Goal: Task Accomplishment & Management: Manage account settings

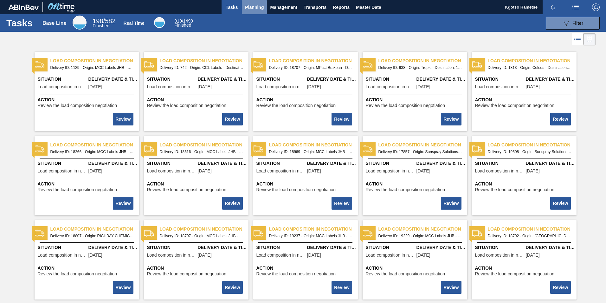
click at [247, 9] on span "Planning" at bounding box center [254, 7] width 19 height 8
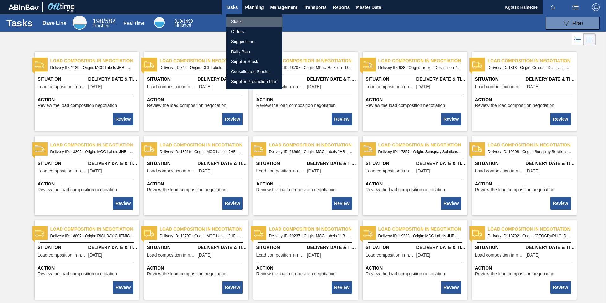
click at [238, 21] on li "Stocks" at bounding box center [254, 21] width 56 height 10
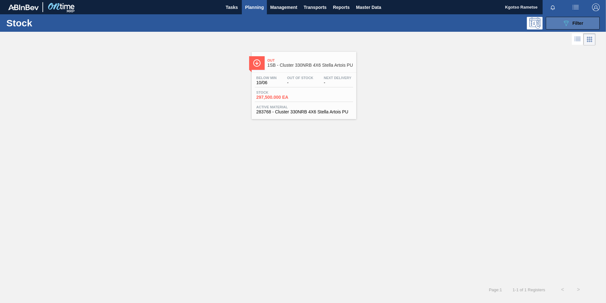
click at [563, 23] on icon "089F7B8B-B2A5-4AFE-B5C0-19BA573D28AC" at bounding box center [567, 23] width 8 height 8
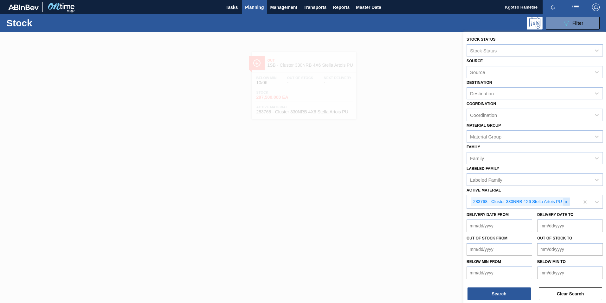
click at [565, 200] on icon at bounding box center [567, 201] width 4 height 4
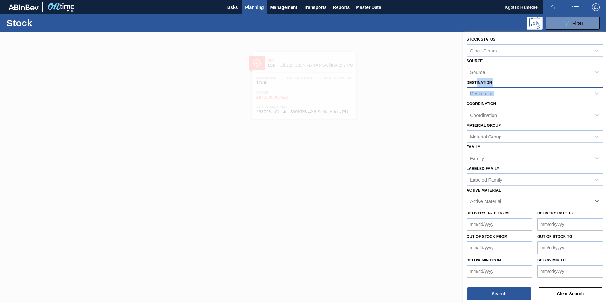
click at [477, 87] on div "Destination Destination" at bounding box center [535, 89] width 136 height 22
click at [479, 86] on div "Destination Destination" at bounding box center [535, 89] width 136 height 22
click at [476, 91] on div "Destination" at bounding box center [482, 93] width 24 height 5
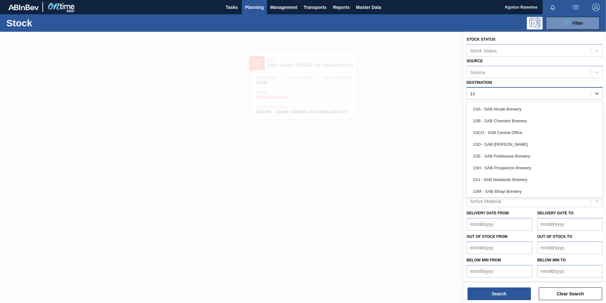
type input "1sh"
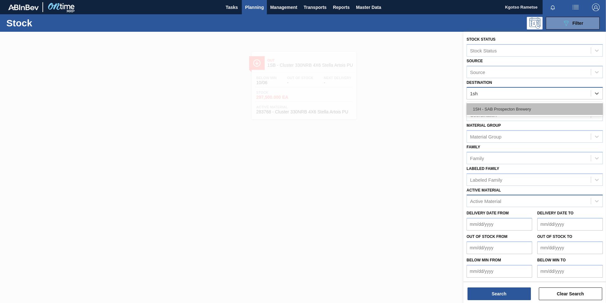
click at [485, 108] on div "1SH - SAB Prospecton Brewery" at bounding box center [535, 109] width 136 height 12
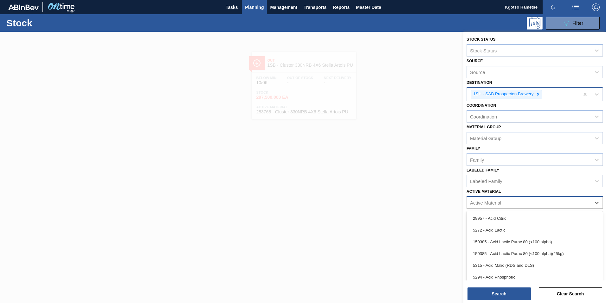
click at [497, 206] on div "Active Material" at bounding box center [529, 202] width 124 height 9
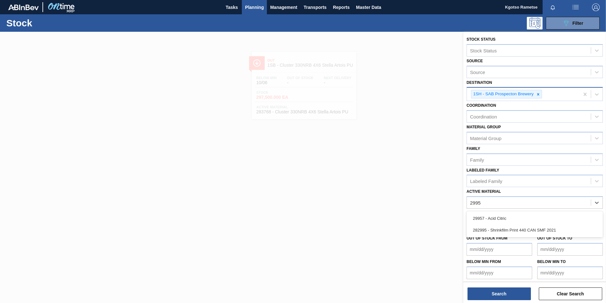
type Material "29957"
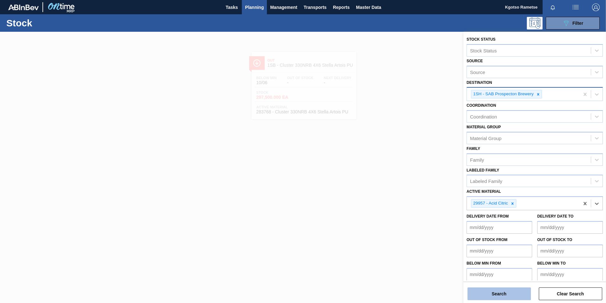
click at [494, 293] on button "Search" at bounding box center [499, 293] width 63 height 13
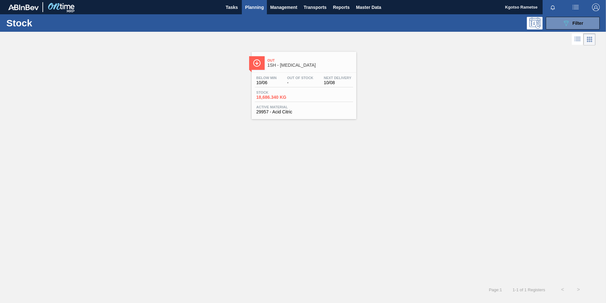
click at [265, 56] on div at bounding box center [257, 63] width 16 height 14
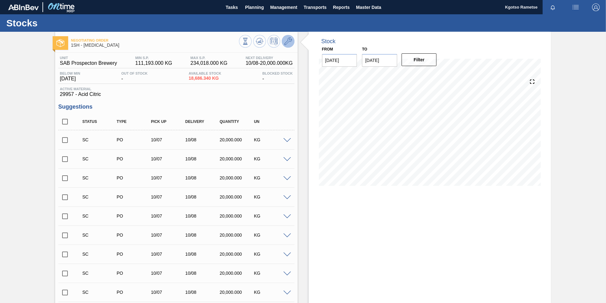
click at [292, 44] on button at bounding box center [288, 41] width 13 height 13
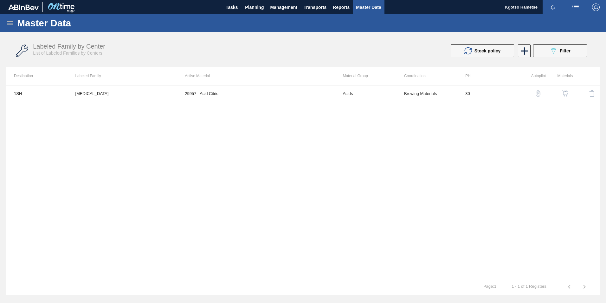
click at [566, 92] on img "button" at bounding box center [565, 93] width 6 height 6
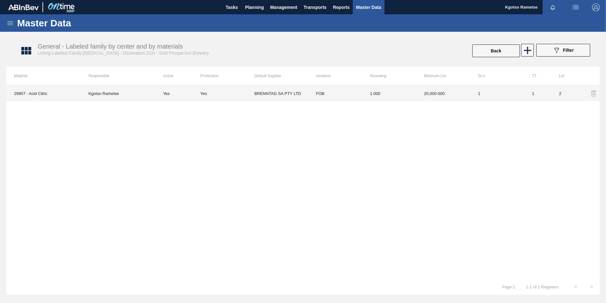
click at [351, 91] on td "FOB" at bounding box center [336, 93] width 54 height 16
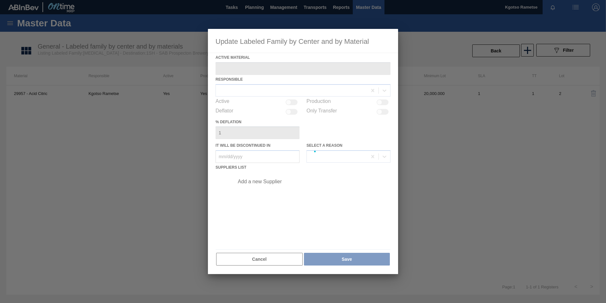
type Material "29957 - Acid Citric"
checkbox input "true"
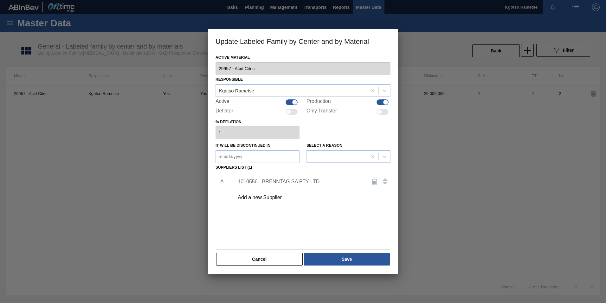
click at [283, 177] on div "1010556 - BRENNTAG SA PTY LTD" at bounding box center [311, 181] width 160 height 16
click at [277, 182] on div "1010556 - BRENNTAG SA PTY LTD" at bounding box center [300, 182] width 124 height 6
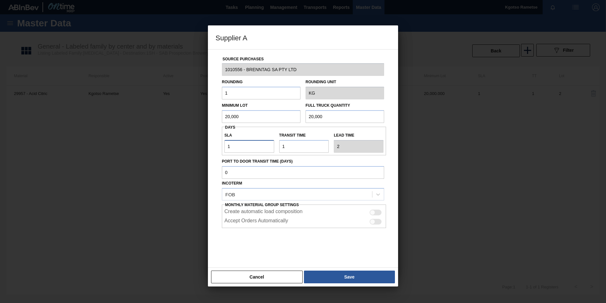
drag, startPoint x: 231, startPoint y: 141, endPoint x: 177, endPoint y: 146, distance: 54.5
click at [193, 144] on div "Supplier A Source Purchases 1010556 - BRENNTAG SA PTY LTD Rounding 1 Rounding U…" at bounding box center [303, 151] width 606 height 303
type input "7"
type input "8"
type input "7"
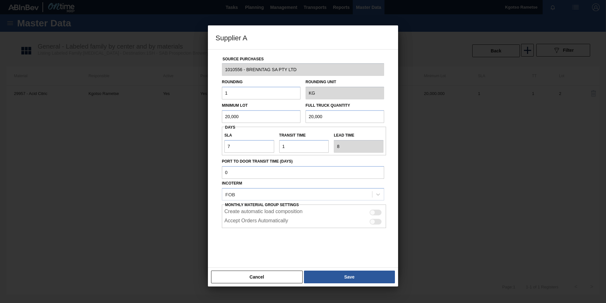
click at [356, 272] on button "Save" at bounding box center [349, 276] width 91 height 13
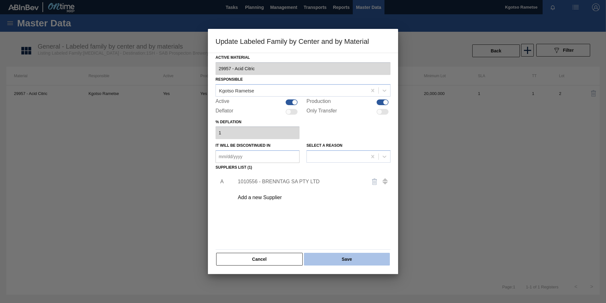
click at [348, 259] on button "Save" at bounding box center [347, 258] width 86 height 13
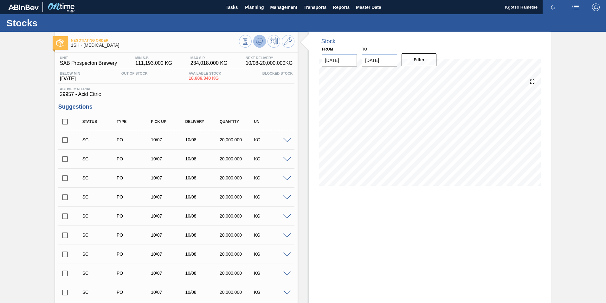
click at [265, 43] on button at bounding box center [259, 41] width 13 height 13
click at [286, 39] on icon at bounding box center [288, 41] width 8 height 8
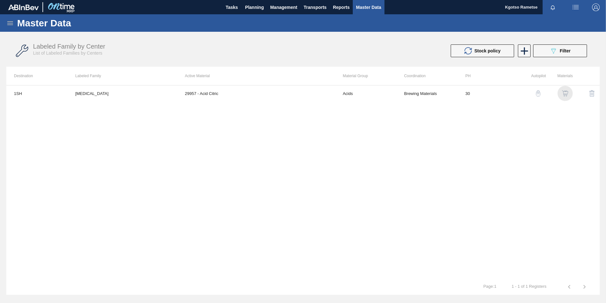
click at [563, 94] on img "button" at bounding box center [565, 93] width 6 height 6
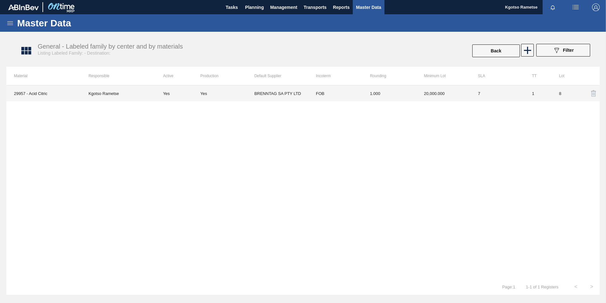
click at [329, 86] on td "FOB" at bounding box center [336, 93] width 54 height 16
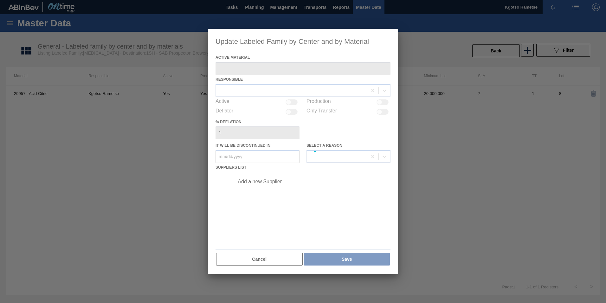
type Material "29957 - Acid Citric"
checkbox input "true"
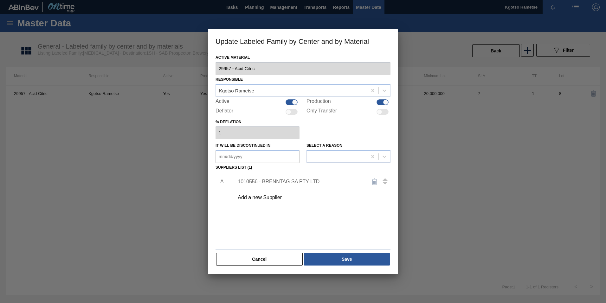
click at [260, 181] on div "1010556 - BRENNTAG SA PTY LTD" at bounding box center [300, 182] width 124 height 6
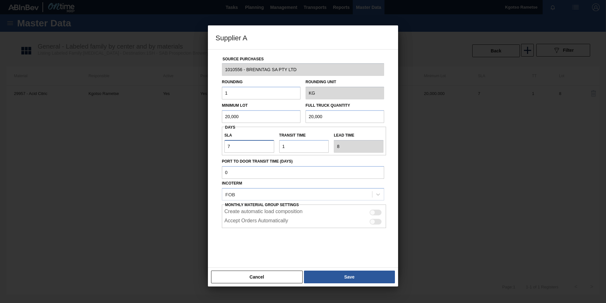
drag, startPoint x: 238, startPoint y: 145, endPoint x: 176, endPoint y: 151, distance: 62.2
click at [190, 149] on div "Supplier A Source Purchases 1010556 - BRENNTAG SA PTY LTD Rounding 1 Rounding U…" at bounding box center [303, 151] width 606 height 303
type input "8"
type input "9"
type input "8"
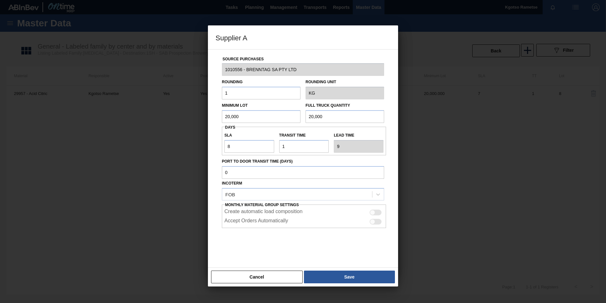
click at [331, 275] on button "Save" at bounding box center [349, 276] width 91 height 13
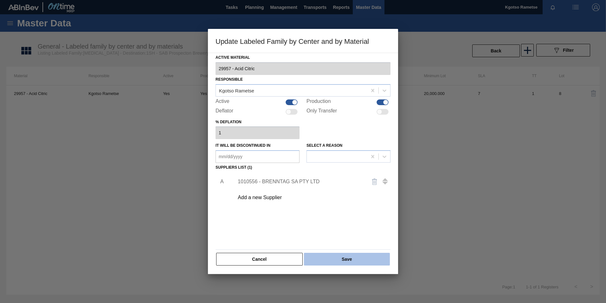
click at [328, 255] on button "Save" at bounding box center [347, 258] width 86 height 13
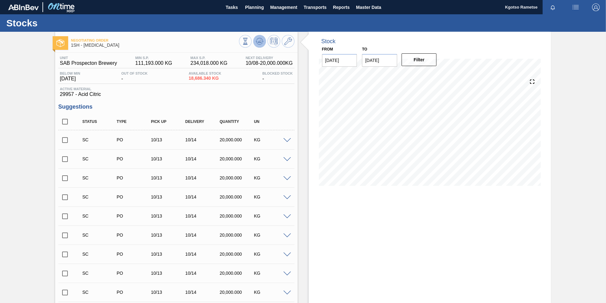
click at [262, 42] on icon at bounding box center [260, 41] width 8 height 8
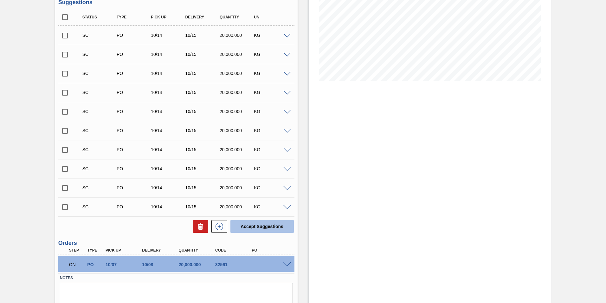
scroll to position [127, 0]
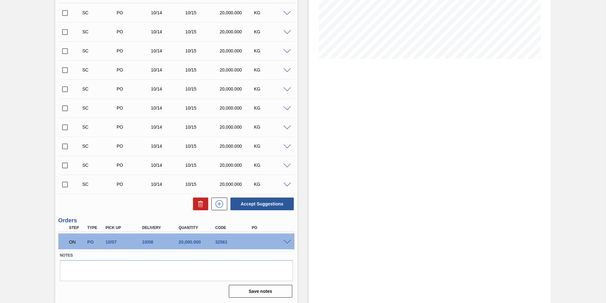
click at [290, 240] on span at bounding box center [288, 241] width 8 height 5
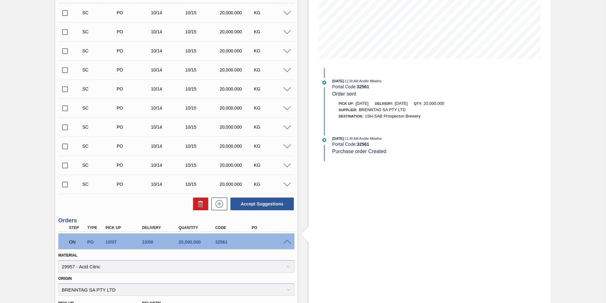
click at [290, 240] on span at bounding box center [288, 241] width 8 height 5
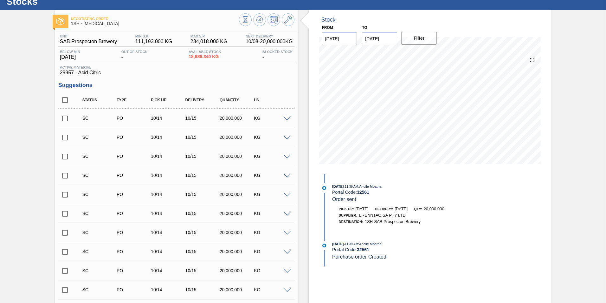
scroll to position [0, 0]
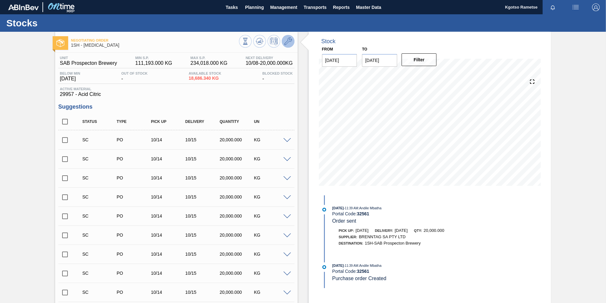
click at [290, 37] on icon at bounding box center [288, 41] width 8 height 8
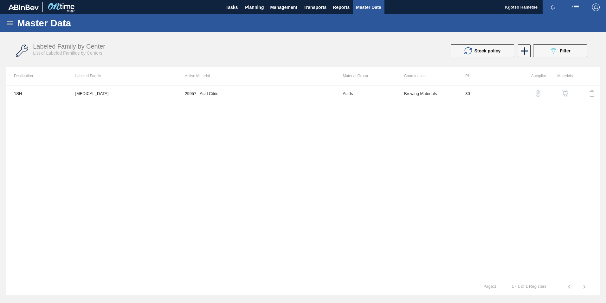
click at [559, 94] on button "button" at bounding box center [565, 93] width 15 height 15
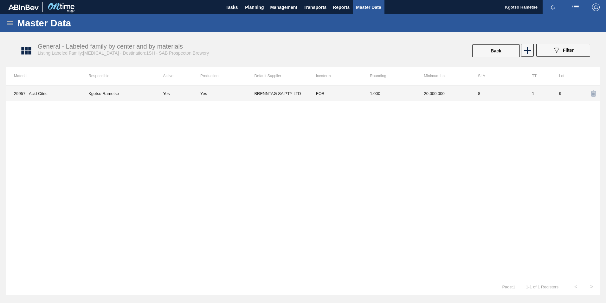
click at [396, 86] on td "1.000" at bounding box center [390, 93] width 54 height 16
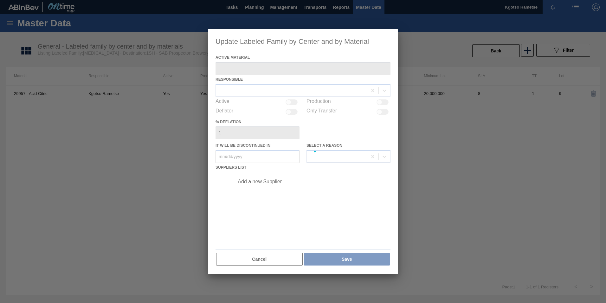
type Material "29957 - Acid Citric"
checkbox input "true"
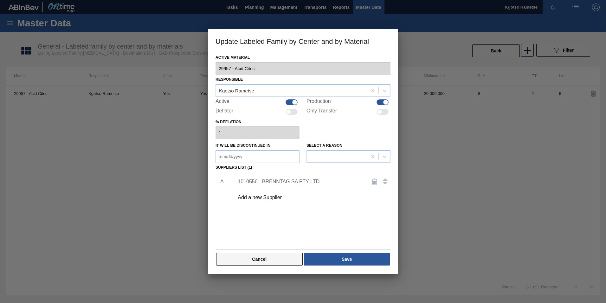
click at [268, 263] on button "Cancel" at bounding box center [259, 258] width 87 height 13
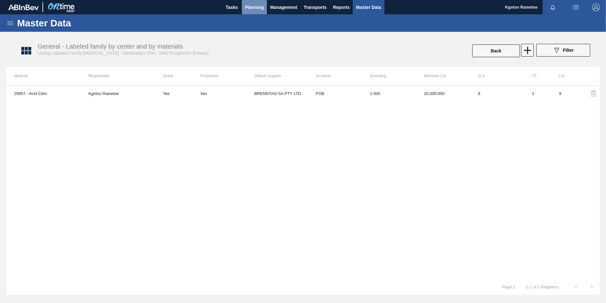
click at [255, 10] on span "Planning" at bounding box center [254, 7] width 19 height 8
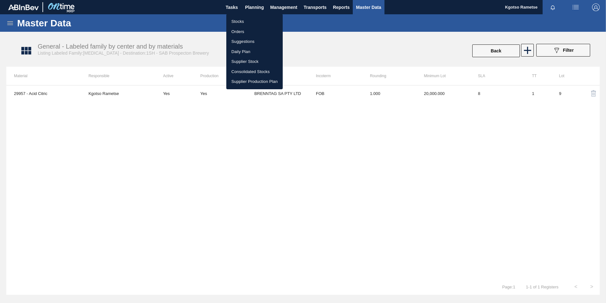
click at [252, 16] on ul "Stocks Orders Suggestions Daily Plan Supplier Stock Consolidated Stocks Supplie…" at bounding box center [254, 51] width 56 height 75
click at [254, 25] on li "Stocks" at bounding box center [254, 21] width 56 height 10
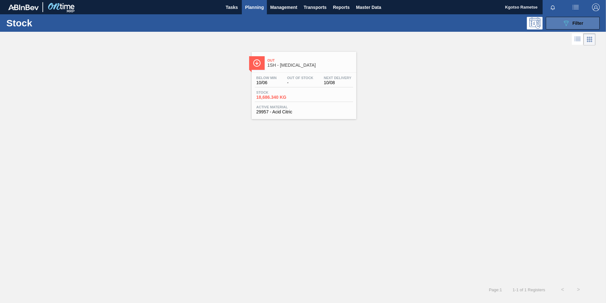
click at [560, 27] on button "089F7B8B-B2A5-4AFE-B5C0-19BA573D28AC Filter" at bounding box center [573, 23] width 54 height 13
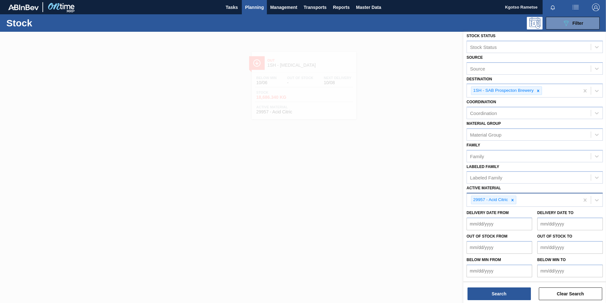
click at [514, 201] on icon at bounding box center [513, 200] width 4 height 4
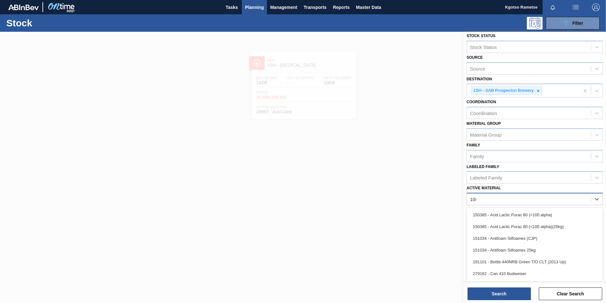
scroll to position [2, 0]
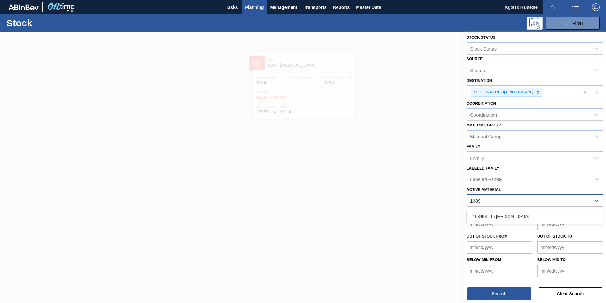
type Material "108998"
click at [514, 216] on div "108998 - Tri [MEDICAL_DATA]" at bounding box center [535, 216] width 136 height 12
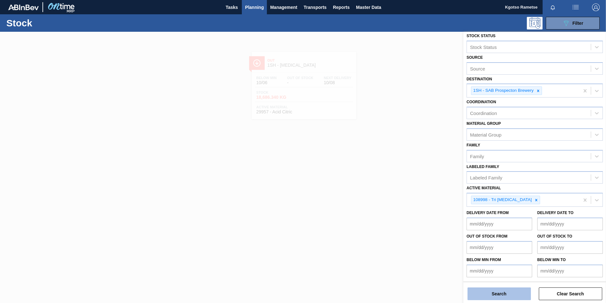
click at [513, 295] on button "Search" at bounding box center [499, 293] width 63 height 13
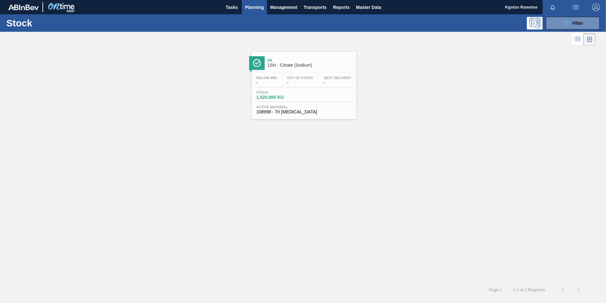
click at [300, 68] on div "Ok 1SH - Citrate (Sodium)" at bounding box center [311, 63] width 86 height 14
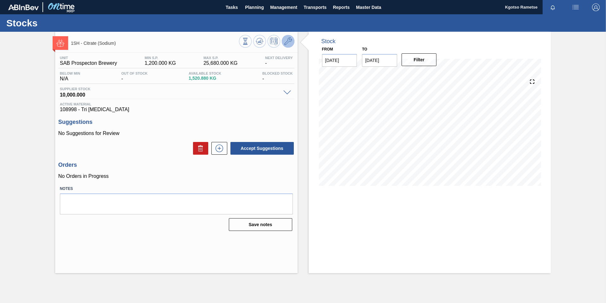
click at [292, 39] on icon at bounding box center [288, 41] width 8 height 8
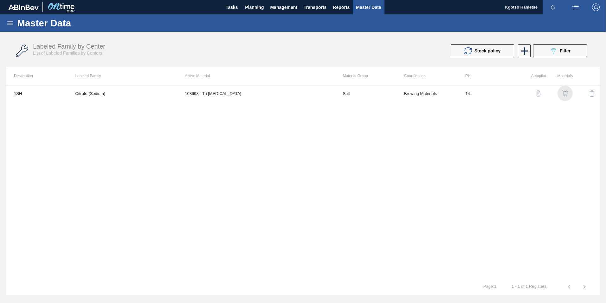
click at [569, 93] on img "button" at bounding box center [565, 93] width 6 height 6
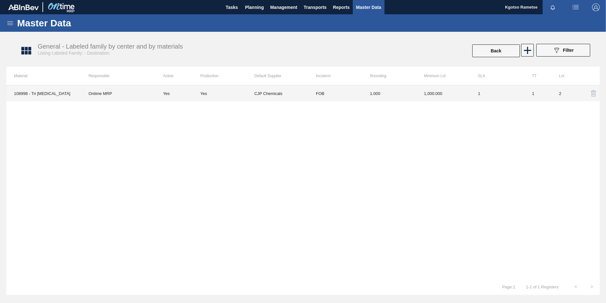
click at [412, 95] on td "1.000" at bounding box center [390, 93] width 54 height 16
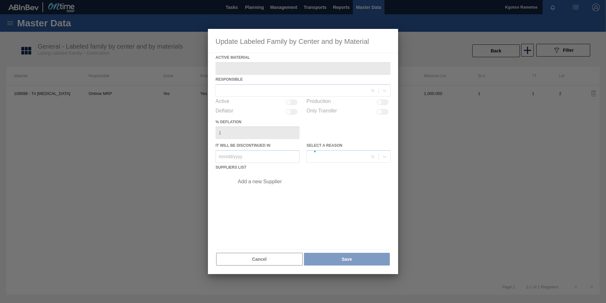
type Material "108998 - Tri [MEDICAL_DATA]"
checkbox input "true"
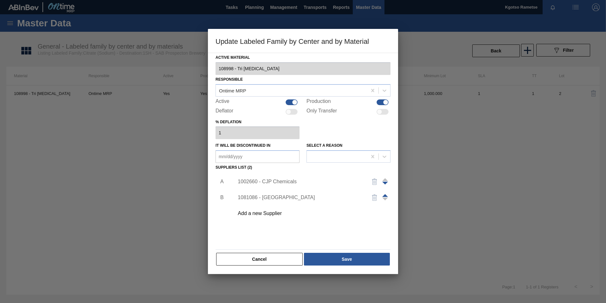
click at [264, 180] on div "1002660 - CJP Chemicals" at bounding box center [300, 182] width 124 height 6
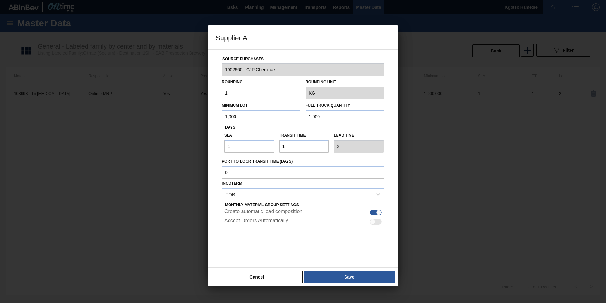
drag, startPoint x: 242, startPoint y: 116, endPoint x: 157, endPoint y: 123, distance: 85.9
click at [202, 117] on div "Supplier A Source Purchases 1002660 - CJP Chemicals Rounding 1 Rounding Unit KG…" at bounding box center [303, 151] width 606 height 303
type input "2"
click at [229, 113] on input "3,000" at bounding box center [261, 116] width 79 height 13
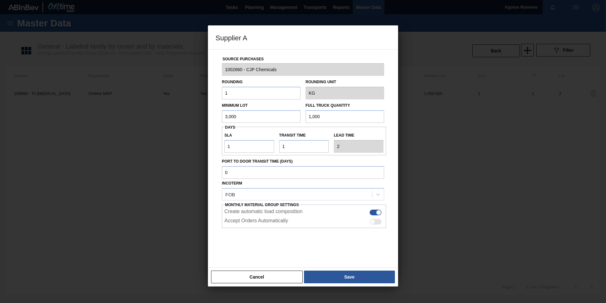
type input "3,000"
click at [306, 118] on input "1,000" at bounding box center [345, 116] width 79 height 13
paste input "30,00"
drag, startPoint x: 328, startPoint y: 117, endPoint x: 213, endPoint y: 125, distance: 115.4
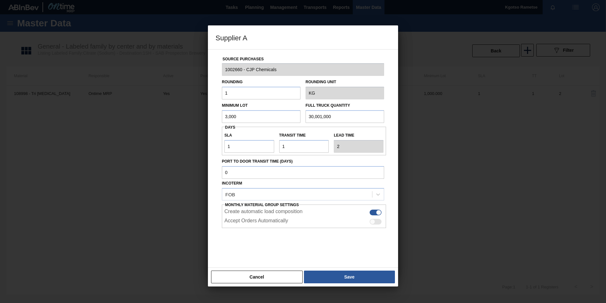
click at [219, 124] on div "Source Purchases 1002660 - CJP Chemicals Rounding 1 Rounding Unit KG Minimum Lo…" at bounding box center [303, 154] width 175 height 210
drag, startPoint x: 364, startPoint y: 110, endPoint x: 219, endPoint y: 122, distance: 145.8
click at [225, 122] on div "Minimum Lot 3,000 Full Truck Quantity 30,001,000" at bounding box center [302, 110] width 167 height 23
paste input "text"
type input "3,000"
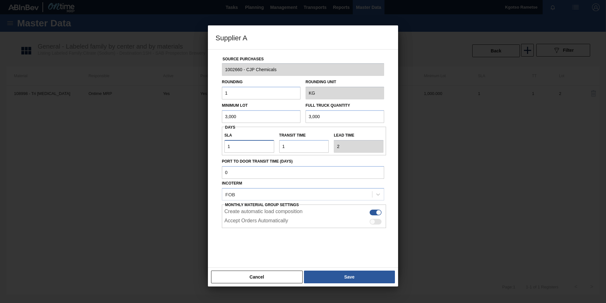
drag, startPoint x: 240, startPoint y: 147, endPoint x: 208, endPoint y: 146, distance: 32.4
click at [208, 146] on div "Source Purchases 1002660 - CJP Chemicals Rounding 1 Rounding Unit KG Minimum Lo…" at bounding box center [303, 158] width 190 height 218
type input "3"
type input "4"
type input "3"
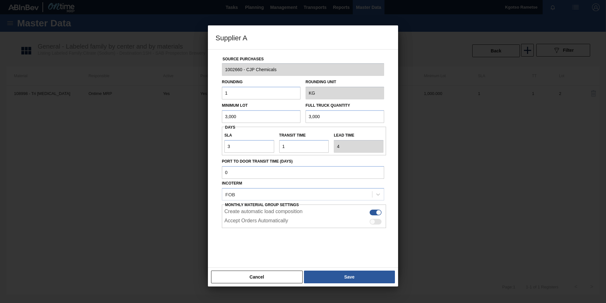
click at [346, 278] on button "Save" at bounding box center [349, 276] width 91 height 13
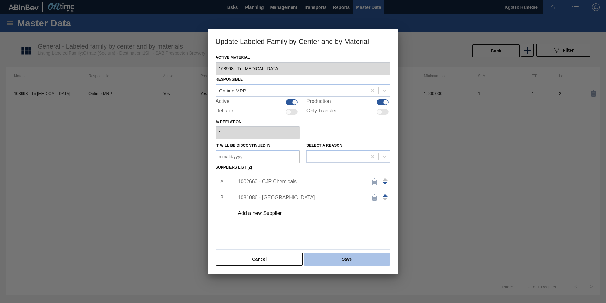
click at [343, 260] on button "Save" at bounding box center [347, 258] width 86 height 13
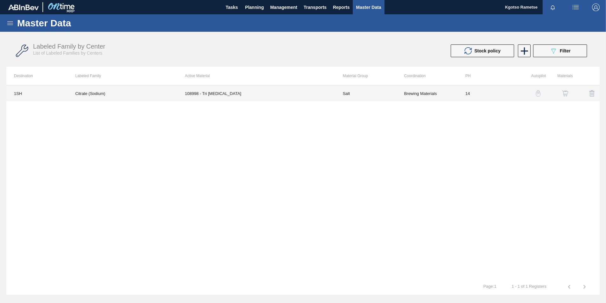
click at [167, 91] on td "Citrate (Sodium)" at bounding box center [123, 93] width 110 height 16
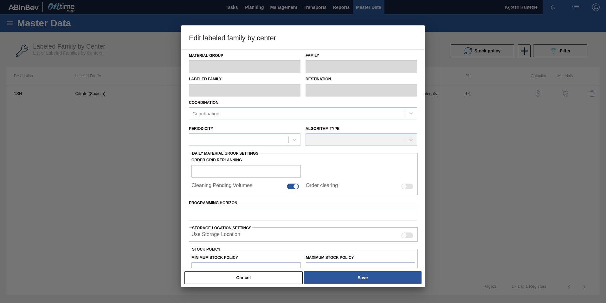
type input "Salt"
type input "Citrates"
type input "Citrate (Sodium)"
type input "1SH - SAB Prospecton Brewery"
type input "14"
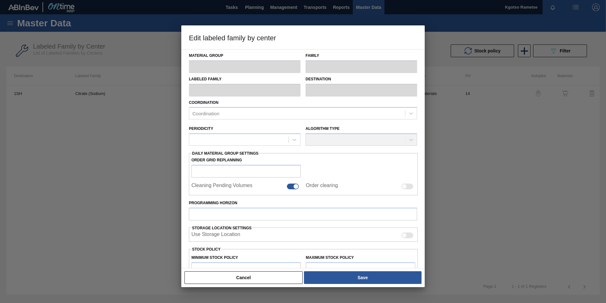
type input "1,200"
type input "25,680"
type input "100"
type input "25,680.000"
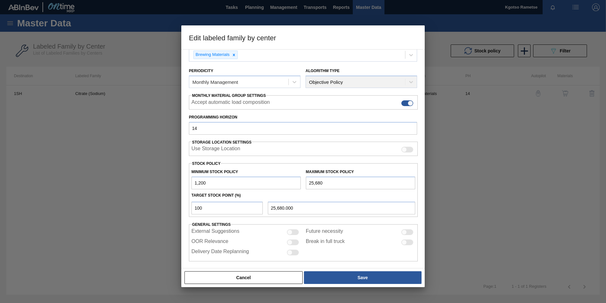
scroll to position [63, 0]
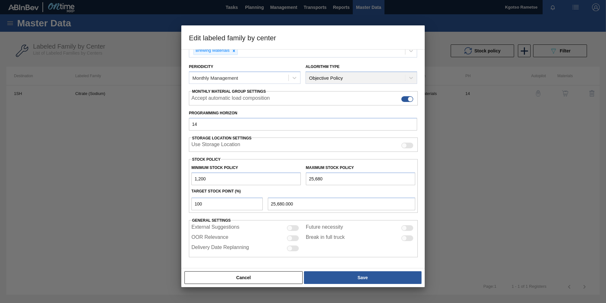
click at [193, 177] on input "1,200" at bounding box center [246, 178] width 109 height 13
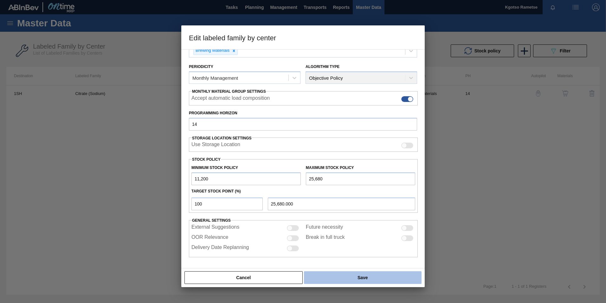
type input "11,200"
click at [341, 277] on button "Save" at bounding box center [363, 277] width 118 height 13
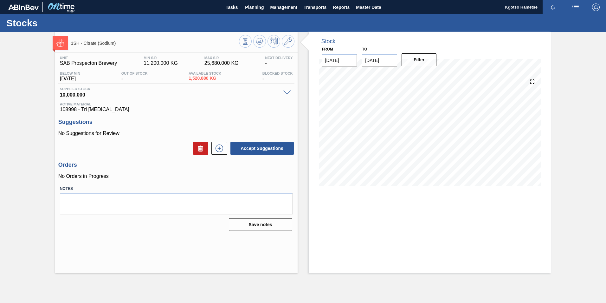
click at [261, 48] on div at bounding box center [267, 42] width 56 height 14
click at [259, 45] on span at bounding box center [260, 41] width 8 height 8
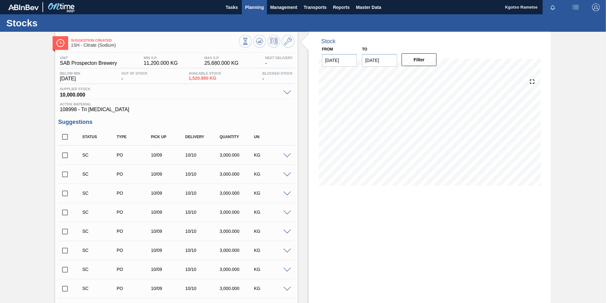
click at [255, 5] on span "Planning" at bounding box center [254, 7] width 19 height 8
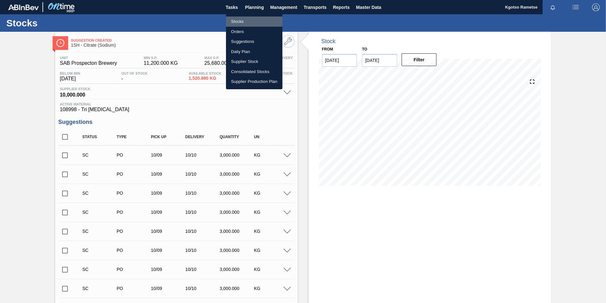
click at [233, 17] on li "Stocks" at bounding box center [254, 21] width 56 height 10
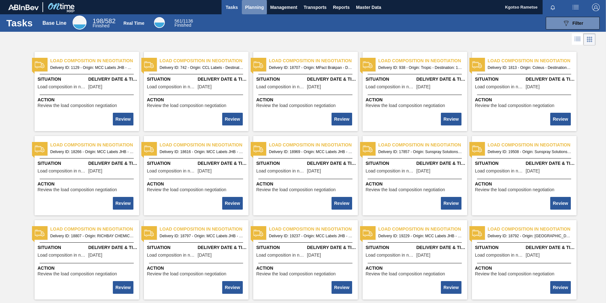
click at [249, 7] on span "Planning" at bounding box center [254, 7] width 19 height 8
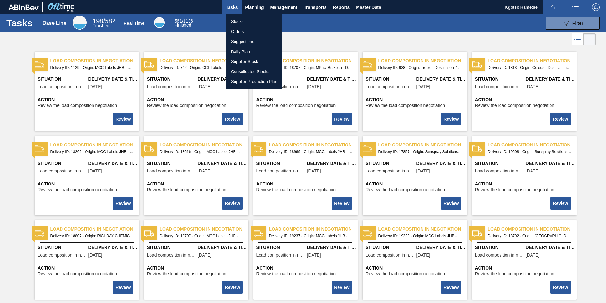
click at [243, 23] on li "Stocks" at bounding box center [254, 21] width 56 height 10
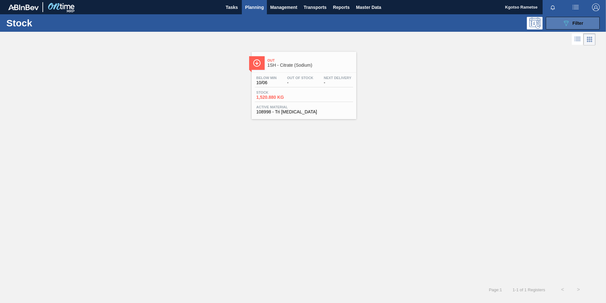
click at [566, 21] on icon "089F7B8B-B2A5-4AFE-B5C0-19BA573D28AC" at bounding box center [567, 23] width 8 height 8
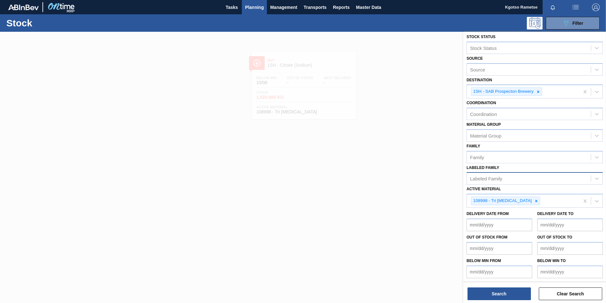
scroll to position [3, 0]
click at [534, 199] on icon at bounding box center [536, 200] width 4 height 4
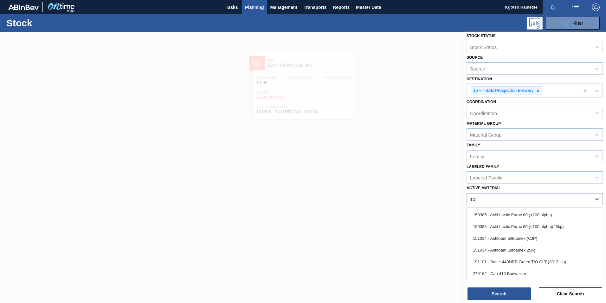
scroll to position [2, 0]
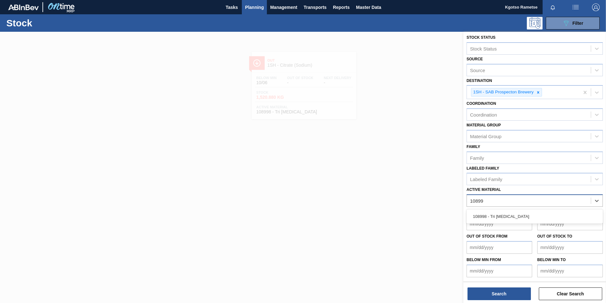
type Material "108998"
click at [529, 214] on div "108998 - Tri [MEDICAL_DATA]" at bounding box center [535, 216] width 136 height 12
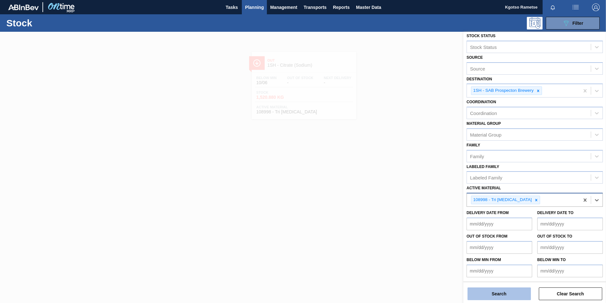
click at [495, 296] on button "Search" at bounding box center [499, 293] width 63 height 13
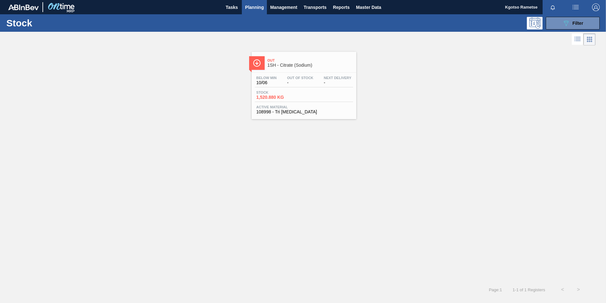
click at [302, 91] on div "Stock 1,520.880 KG" at bounding box center [304, 95] width 98 height 11
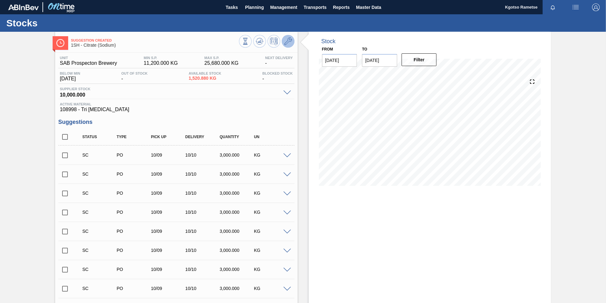
click at [293, 40] on button at bounding box center [288, 41] width 13 height 13
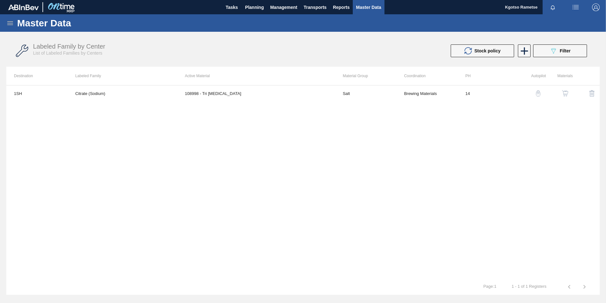
click at [562, 90] on div "button" at bounding box center [566, 93] width 8 height 6
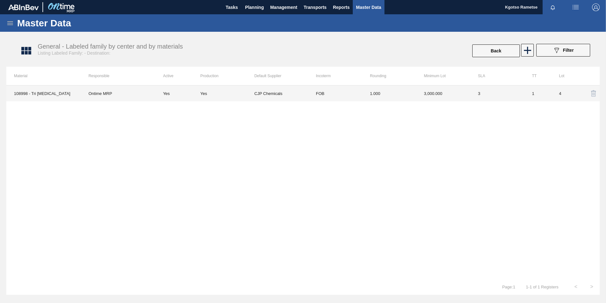
click at [424, 86] on td "3,000.000" at bounding box center [444, 93] width 54 height 16
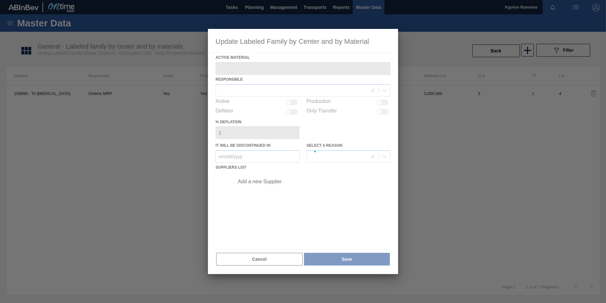
type Material "108998 - Tri [MEDICAL_DATA]"
checkbox input "true"
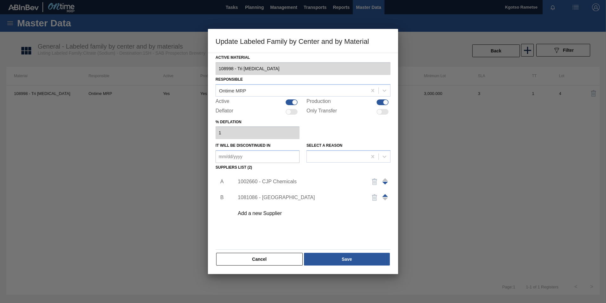
click at [256, 183] on div "1002660 - CJP Chemicals" at bounding box center [300, 182] width 124 height 6
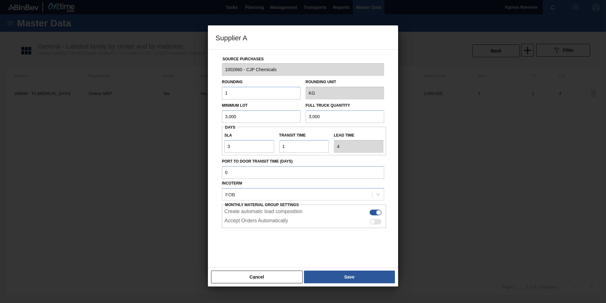
drag, startPoint x: 237, startPoint y: 117, endPoint x: 165, endPoint y: 117, distance: 72.0
click at [183, 117] on div "Supplier A Source Purchases 1002660 - CJP Chemicals Rounding 1 Rounding Unit KG…" at bounding box center [303, 151] width 606 height 303
click at [235, 118] on input "5,000" at bounding box center [261, 116] width 79 height 13
type input "5,000"
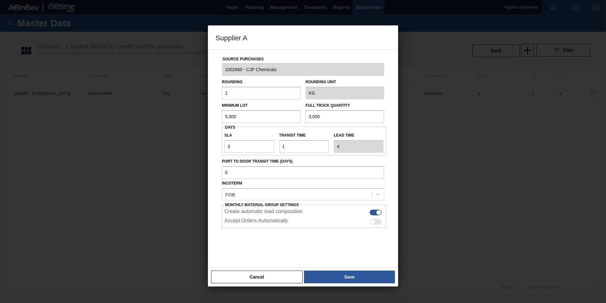
click at [312, 119] on input "3,000" at bounding box center [345, 116] width 79 height 13
paste input "5"
type input "5,000"
drag, startPoint x: 237, startPoint y: 146, endPoint x: 165, endPoint y: 146, distance: 71.7
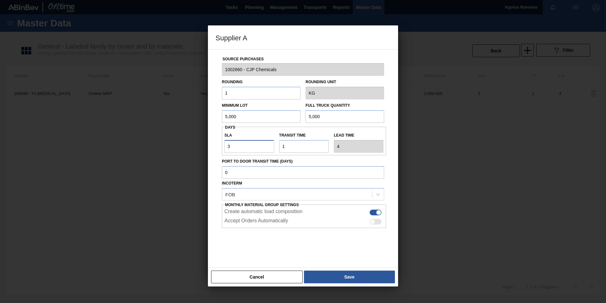
click at [173, 146] on div "Supplier A Source Purchases 1002660 - CJP Chemicals Rounding 1 Rounding Unit KG…" at bounding box center [303, 151] width 606 height 303
type input "6"
type input "7"
type input "6"
drag, startPoint x: 365, startPoint y: 281, endPoint x: 363, endPoint y: 277, distance: 4.0
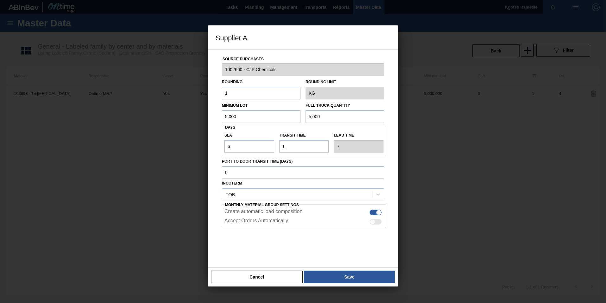
click at [364, 280] on button "Save" at bounding box center [349, 276] width 91 height 13
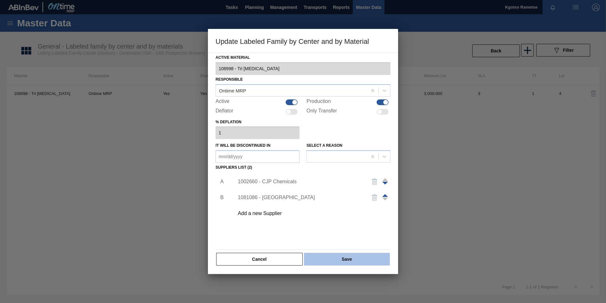
click at [358, 260] on button "Save" at bounding box center [347, 258] width 86 height 13
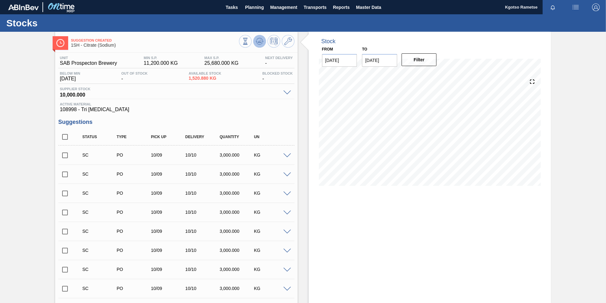
click at [259, 45] on span at bounding box center [260, 41] width 8 height 8
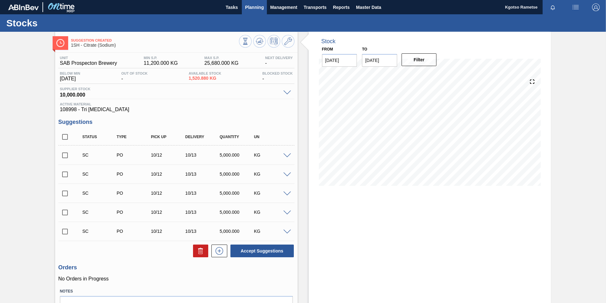
click at [252, 7] on span "Planning" at bounding box center [254, 7] width 19 height 8
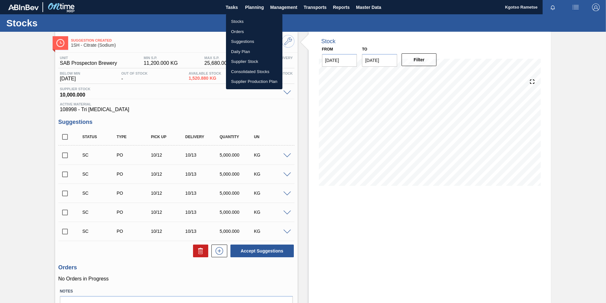
click at [245, 17] on li "Stocks" at bounding box center [254, 21] width 56 height 10
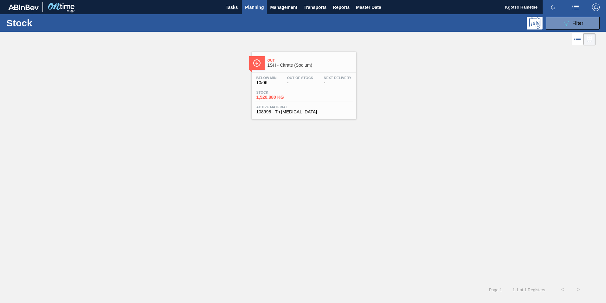
click at [310, 60] on span "Out" at bounding box center [311, 60] width 86 height 4
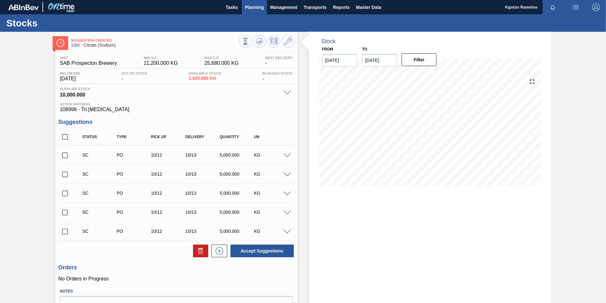
click at [250, 8] on span "Planning" at bounding box center [254, 7] width 19 height 8
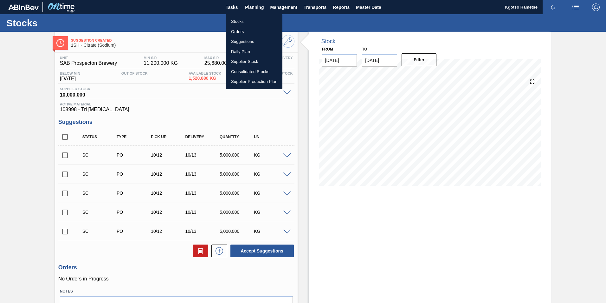
click at [245, 14] on ul "Stocks Orders Suggestions Daily Plan Supplier Stock Consolidated Stocks Supplie…" at bounding box center [254, 51] width 56 height 75
click at [245, 19] on li "Stocks" at bounding box center [254, 21] width 56 height 10
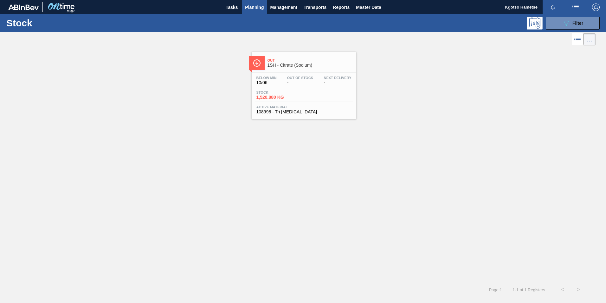
click at [565, 14] on div at bounding box center [554, 7] width 23 height 14
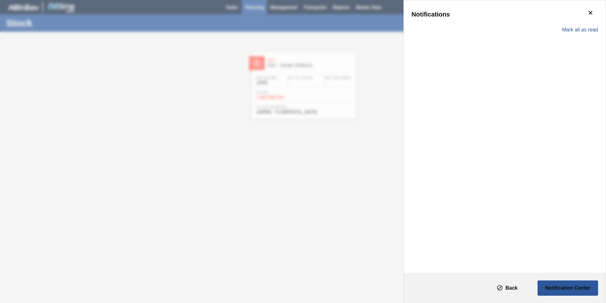
drag, startPoint x: 392, startPoint y: 62, endPoint x: 402, endPoint y: 49, distance: 15.4
click at [392, 61] on div "Notifications Mark all as read" at bounding box center [303, 151] width 606 height 303
click at [589, 13] on icon "botão de ícone" at bounding box center [591, 13] width 8 height 8
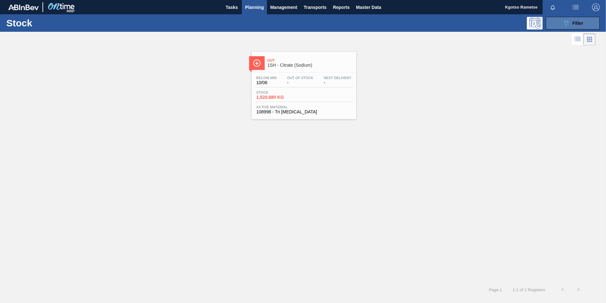
click at [565, 19] on button "089F7B8B-B2A5-4AFE-B5C0-19BA573D28AC Filter" at bounding box center [573, 23] width 54 height 13
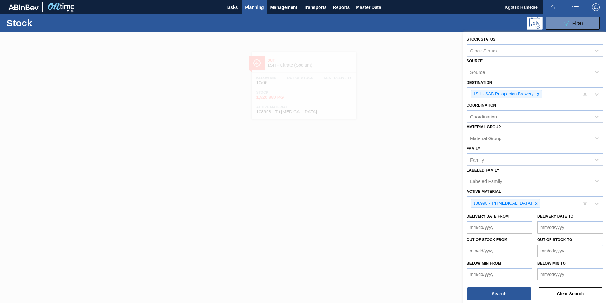
scroll to position [3, 0]
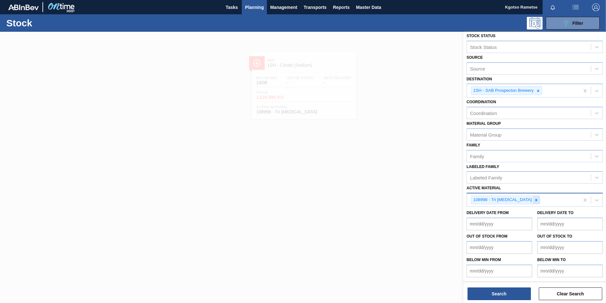
click at [534, 199] on icon at bounding box center [536, 200] width 4 height 4
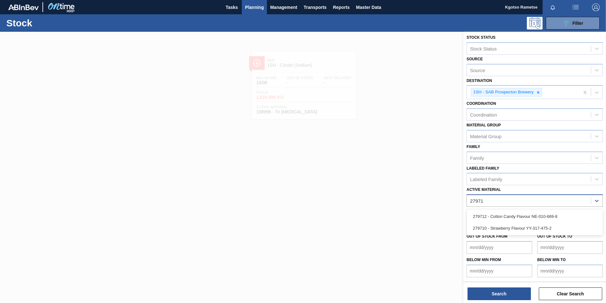
type Material "279712"
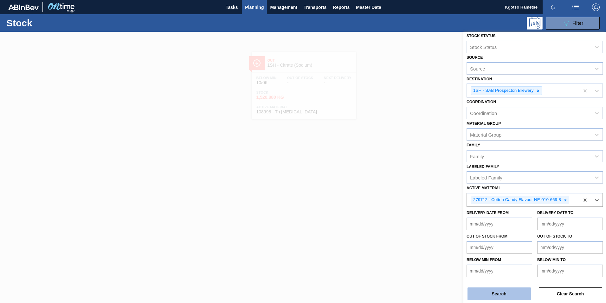
click at [509, 294] on button "Search" at bounding box center [499, 293] width 63 height 13
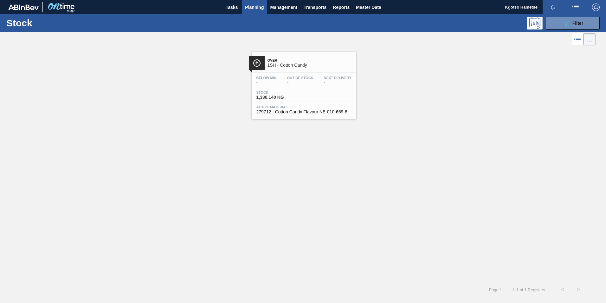
click at [335, 102] on div "Below Min - Out Of Stock - Next Delivery - Stock 1,330.140 KG Active Material 2…" at bounding box center [304, 94] width 105 height 43
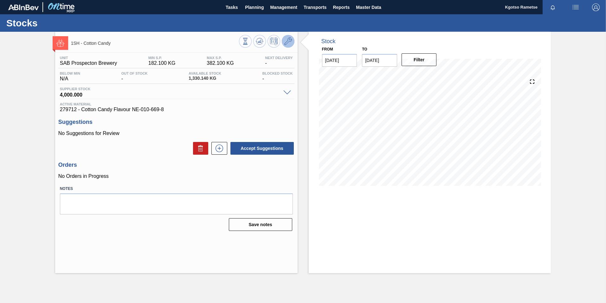
click at [287, 39] on icon at bounding box center [288, 41] width 8 height 8
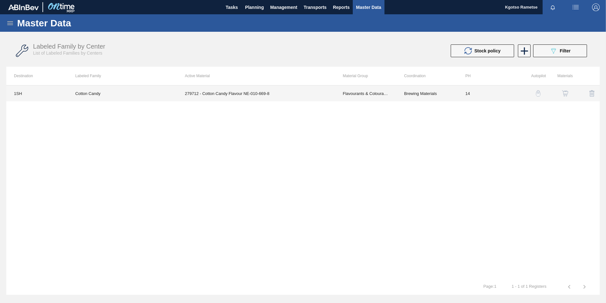
click at [310, 95] on td "279712 - Cotton Candy Flavour NE-010-669-8" at bounding box center [256, 93] width 158 height 16
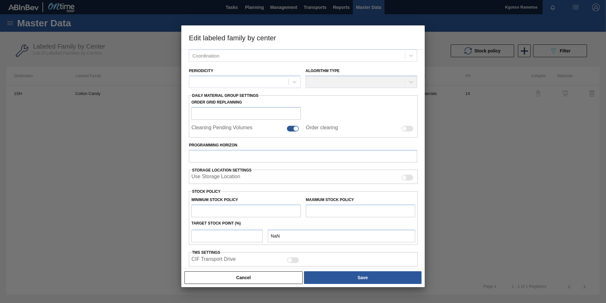
type input "Flavourants & Colourants"
type input "Flavour"
type input "Cotton Candy"
type input "1SH - SAB Prospecton Brewery"
type input "14"
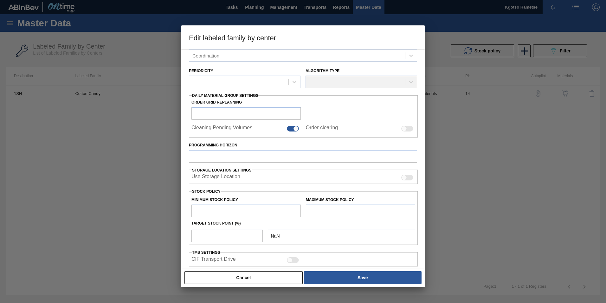
type input "182.1"
type input "382.1"
type input "100"
type input "382.100"
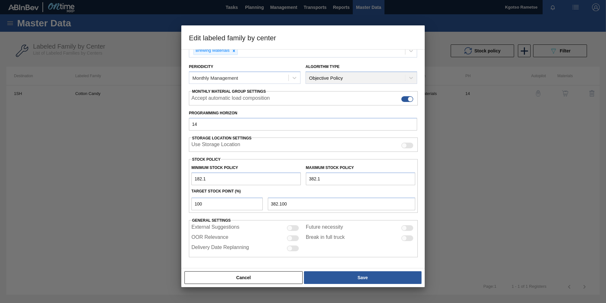
click at [194, 176] on input "182.1" at bounding box center [246, 178] width 109 height 13
type input "3,182.1"
click at [307, 177] on input "382.1" at bounding box center [360, 178] width 109 height 13
type input "5,382.1"
type input "5,382.100"
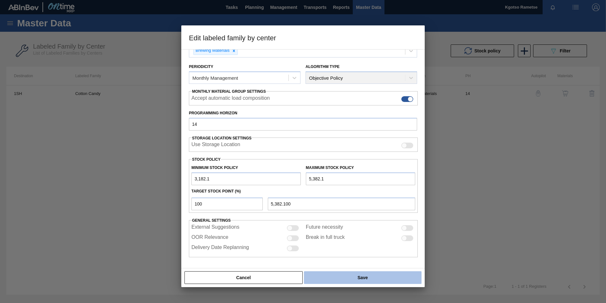
type input "5,382.1"
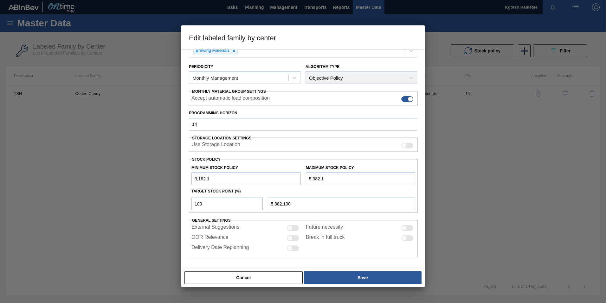
drag, startPoint x: 323, startPoint y: 276, endPoint x: 326, endPoint y: 264, distance: 12.5
click at [323, 275] on button "Save" at bounding box center [363, 277] width 118 height 13
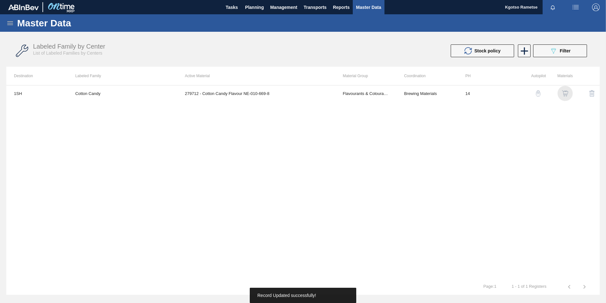
click at [567, 92] on img "button" at bounding box center [565, 93] width 6 height 6
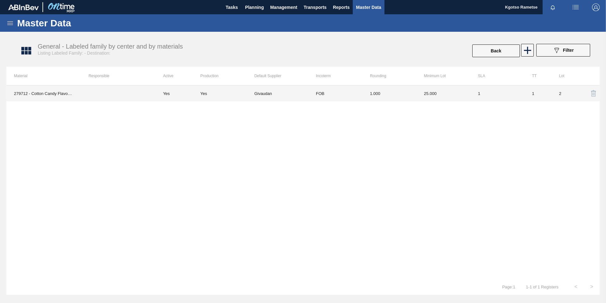
click at [441, 87] on td "25.000" at bounding box center [444, 93] width 54 height 16
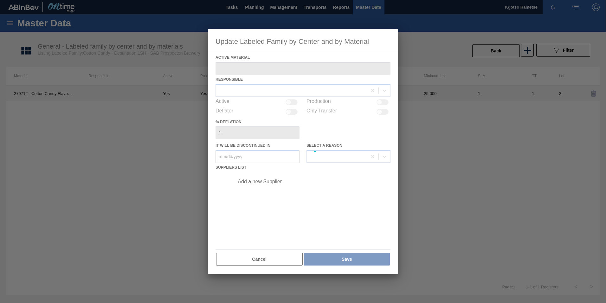
type Material "279712 - Cotton Candy Flavour NE-010-669-8"
checkbox input "true"
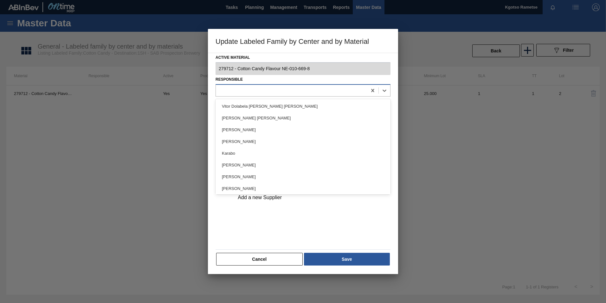
click at [268, 92] on div at bounding box center [291, 90] width 151 height 9
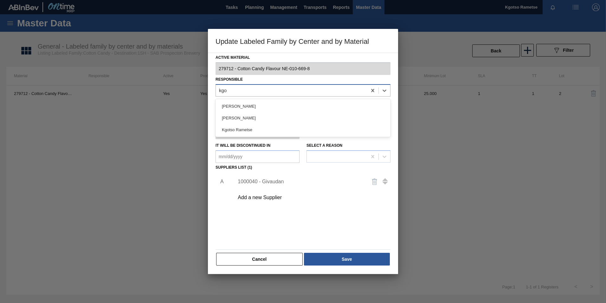
type input "kgot"
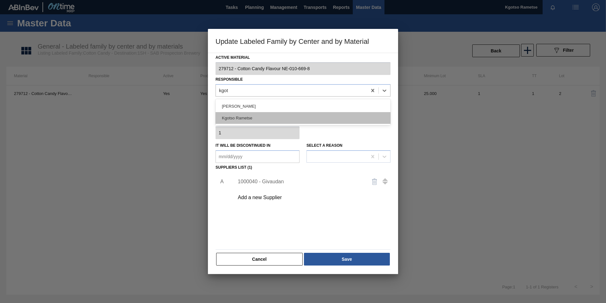
click at [251, 116] on div "Kgotso Rametse" at bounding box center [303, 118] width 175 height 12
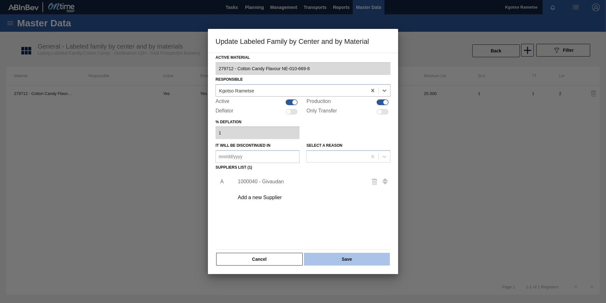
click at [335, 260] on button "Save" at bounding box center [347, 258] width 86 height 13
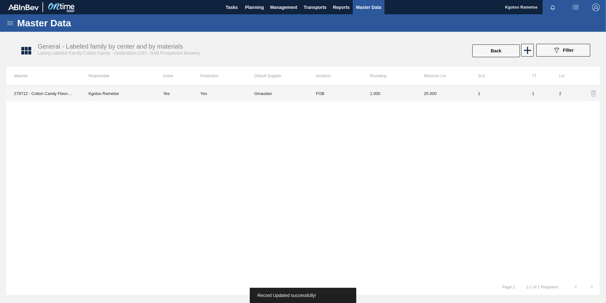
click at [318, 86] on td "FOB" at bounding box center [336, 93] width 54 height 16
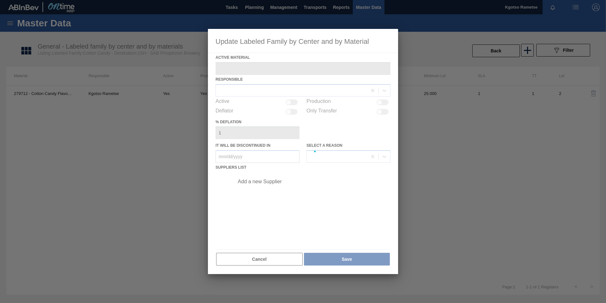
type Material "279712 - Cotton Candy Flavour NE-010-669-8"
checkbox input "true"
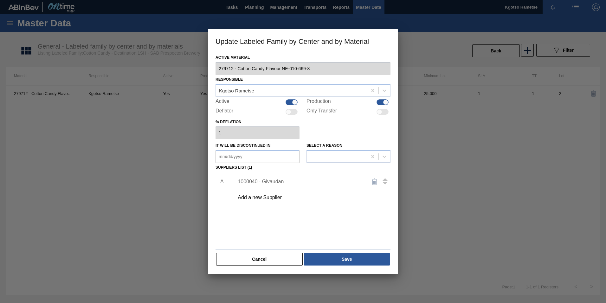
click at [272, 181] on div "1000040 - Givaudan" at bounding box center [300, 182] width 124 height 6
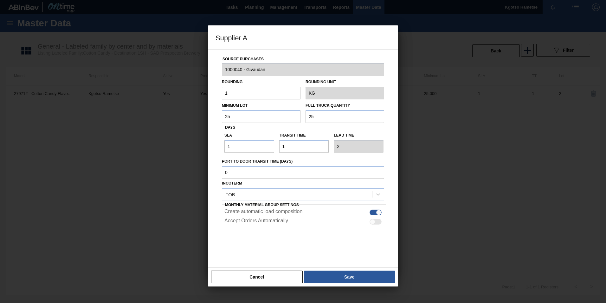
drag, startPoint x: 240, startPoint y: 118, endPoint x: 196, endPoint y: 118, distance: 44.1
click at [197, 118] on div "Supplier A Source Purchases 1000040 - Givaudan Rounding 1 Rounding Unit KG Mini…" at bounding box center [303, 151] width 606 height 303
click at [245, 115] on input "1,920" at bounding box center [261, 116] width 79 height 13
type input "1,920"
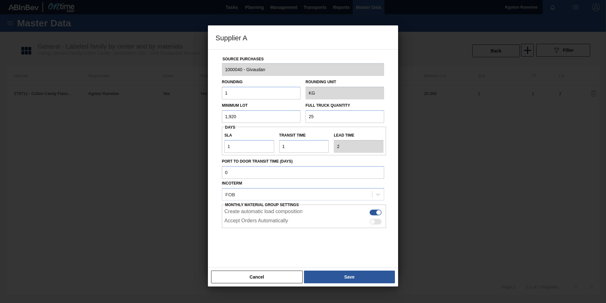
click at [308, 112] on input "25" at bounding box center [345, 116] width 79 height 13
paste input "1,920"
type input "1,920"
click at [240, 142] on input "1" at bounding box center [250, 146] width 50 height 13
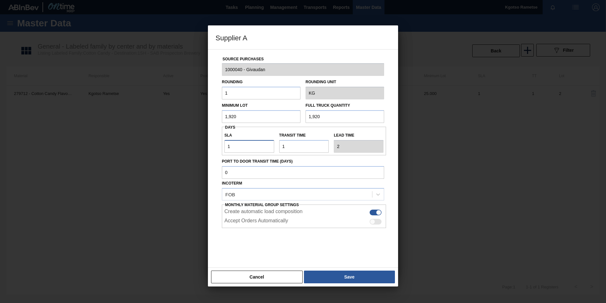
type input "18"
type input "19"
type input "18"
click at [337, 275] on button "Save" at bounding box center [349, 276] width 91 height 13
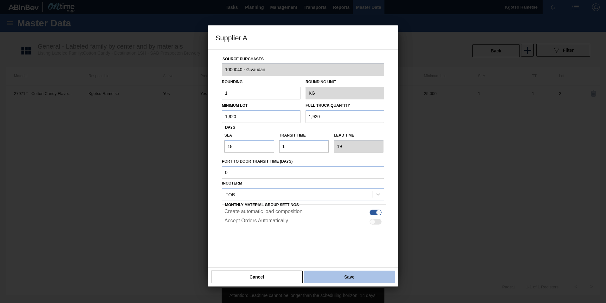
click at [336, 272] on button "Save" at bounding box center [349, 276] width 91 height 13
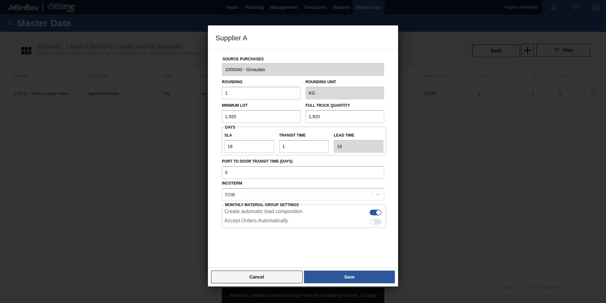
click at [271, 271] on button "Cancel" at bounding box center [257, 276] width 92 height 13
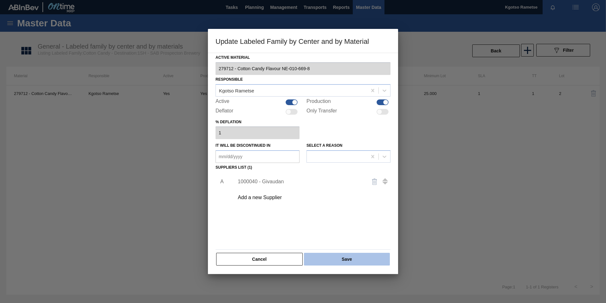
click at [326, 259] on button "Save" at bounding box center [347, 258] width 86 height 13
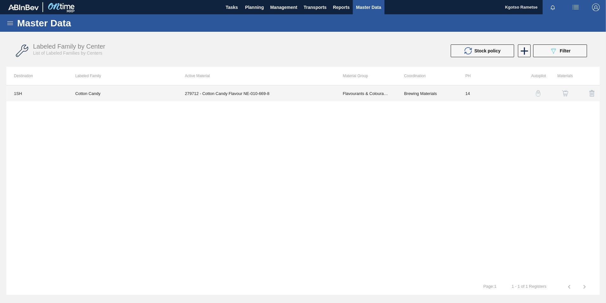
click at [137, 97] on td "Cotton Candy" at bounding box center [123, 93] width 110 height 16
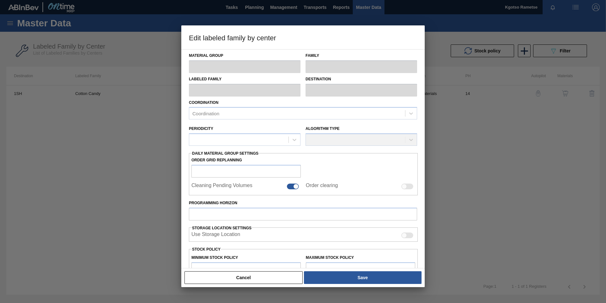
type input "Flavourants & Colourants"
type input "Flavour"
type input "Cotton Candy"
type input "1SH - SAB Prospecton Brewery"
type input "14"
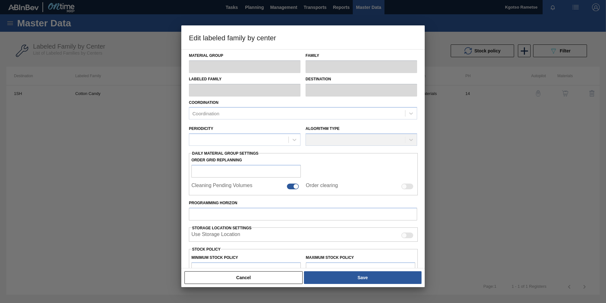
type input "3,182.1"
type input "5,382.1"
type input "100"
type input "5,382.100"
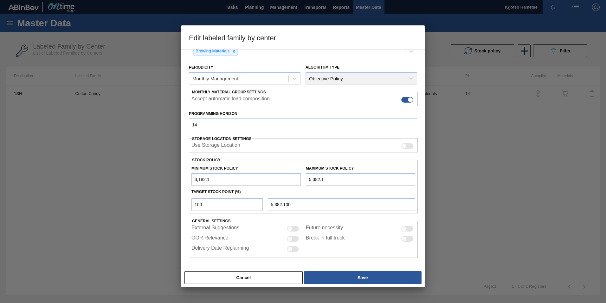
scroll to position [63, 0]
drag, startPoint x: 199, startPoint y: 124, endPoint x: 179, endPoint y: 124, distance: 19.7
click at [185, 124] on div "Material Group Flavourants & Colourants Family Flavour Labeled Family Cotton Ca…" at bounding box center [303, 158] width 244 height 219
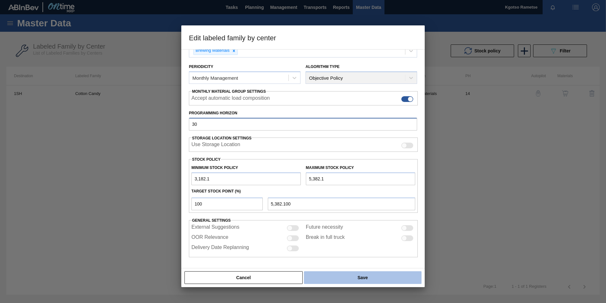
type input "30"
click at [376, 275] on button "Save" at bounding box center [363, 277] width 118 height 13
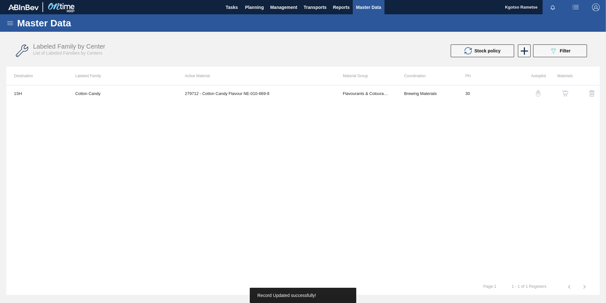
click at [565, 95] on img "button" at bounding box center [565, 93] width 6 height 6
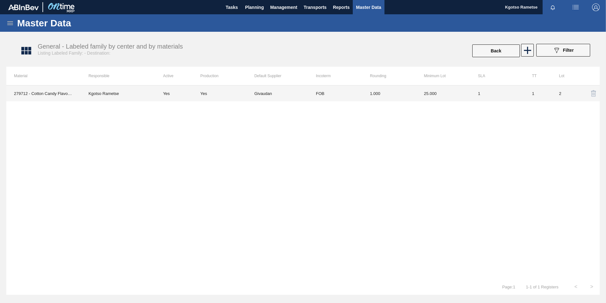
drag, startPoint x: 462, startPoint y: 97, endPoint x: 408, endPoint y: 95, distance: 54.3
click at [408, 95] on td "1.000" at bounding box center [390, 93] width 54 height 16
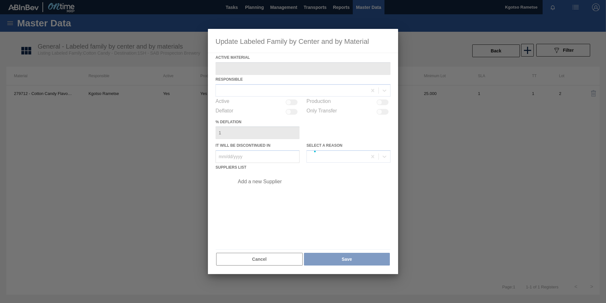
type Material "279712 - Cotton Candy Flavour NE-010-669-8"
checkbox input "true"
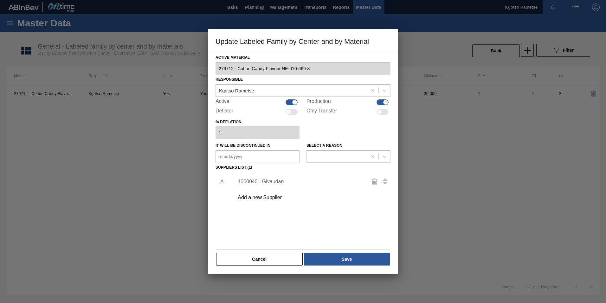
click at [256, 179] on div "1000040 - Givaudan" at bounding box center [300, 182] width 124 height 6
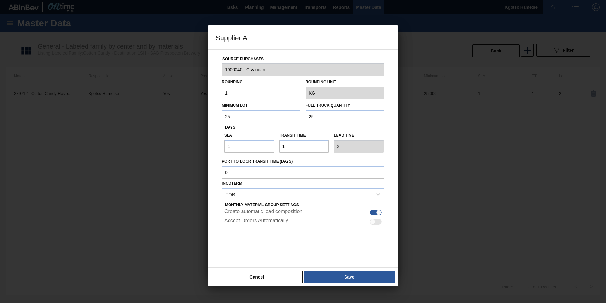
click at [199, 112] on div "Supplier A Source Purchases 1000040 - Givaudan Rounding 1 Rounding Unit KG Mini…" at bounding box center [303, 151] width 606 height 303
drag, startPoint x: 229, startPoint y: 144, endPoint x: 205, endPoint y: 144, distance: 23.8
click at [206, 144] on div "Supplier A Source Purchases 1000040 - Givaudan Rounding 1 Rounding Unit KG Mini…" at bounding box center [303, 151] width 606 height 303
click at [204, 112] on div "Supplier A Source Purchases 1000040 - Givaudan Rounding 1 Rounding Unit KG Mini…" at bounding box center [303, 151] width 606 height 303
drag, startPoint x: 239, startPoint y: 116, endPoint x: 121, endPoint y: 118, distance: 117.7
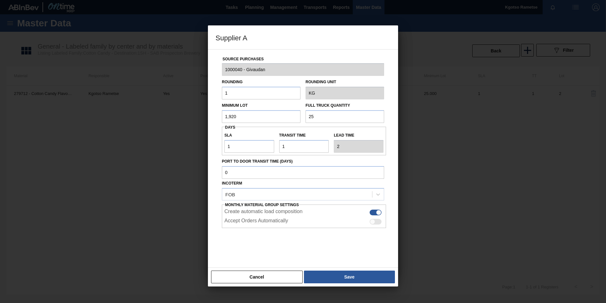
click at [172, 116] on div "Supplier A Source Purchases 1000040 - Givaudan Rounding 1 Rounding Unit KG Mini…" at bounding box center [303, 151] width 606 height 303
type input "1,920"
click at [320, 114] on input "25" at bounding box center [345, 116] width 79 height 13
paste input "1,920"
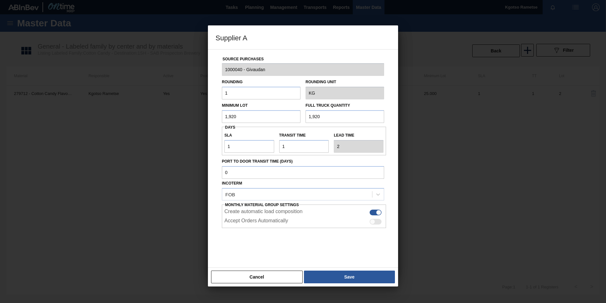
type input "1,920"
drag, startPoint x: 244, startPoint y: 146, endPoint x: 196, endPoint y: 144, distance: 47.6
click at [198, 144] on div "Supplier A Source Purchases 1000040 - Givaudan Rounding 1 Rounding Unit KG Mini…" at bounding box center [303, 151] width 606 height 303
type input "18"
type input "19"
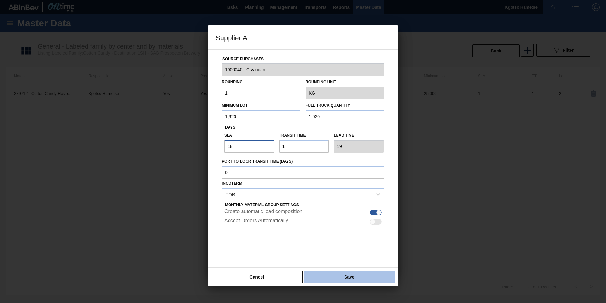
type input "18"
click at [325, 278] on button "Save" at bounding box center [349, 276] width 91 height 13
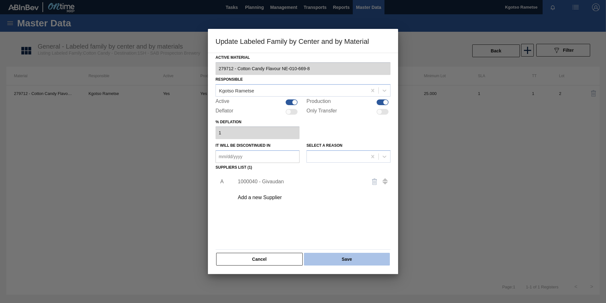
click at [325, 258] on button "Save" at bounding box center [347, 258] width 86 height 13
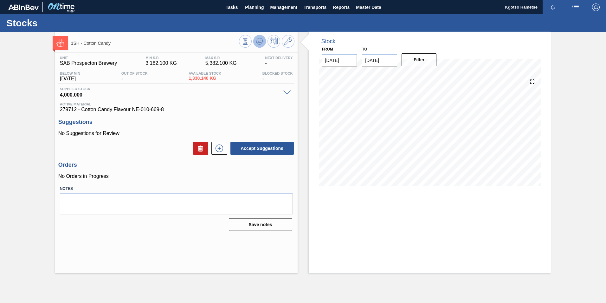
click at [264, 39] on button at bounding box center [259, 41] width 13 height 13
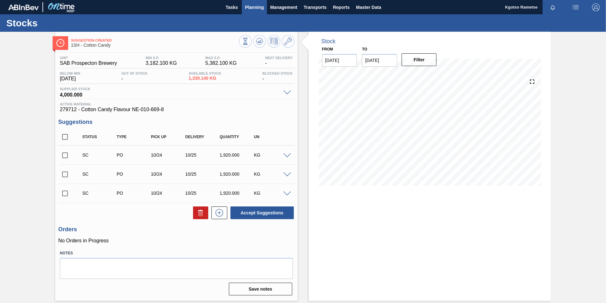
click at [260, 7] on span "Planning" at bounding box center [254, 7] width 19 height 8
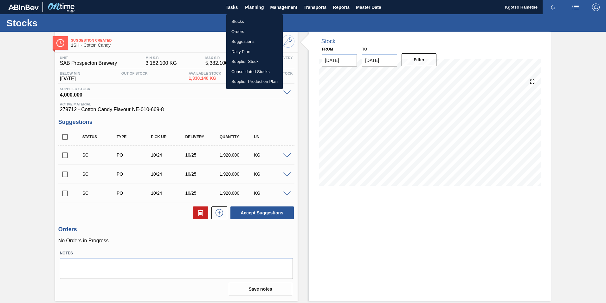
click at [244, 17] on li "Stocks" at bounding box center [254, 21] width 56 height 10
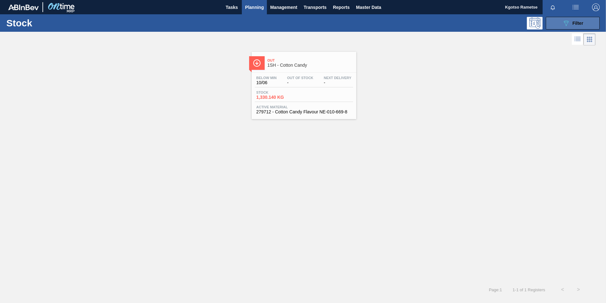
click at [563, 27] on button "089F7B8B-B2A5-4AFE-B5C0-19BA573D28AC Filter" at bounding box center [573, 23] width 54 height 13
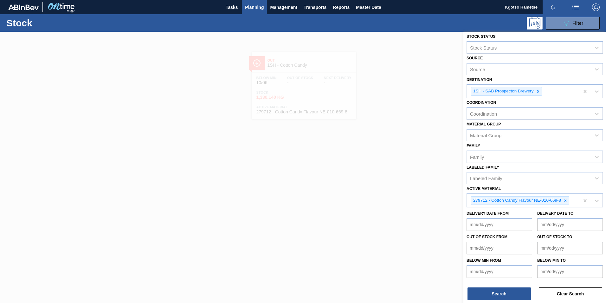
scroll to position [3, 0]
click at [564, 199] on icon at bounding box center [566, 200] width 4 height 4
click at [538, 92] on icon at bounding box center [538, 92] width 4 height 4
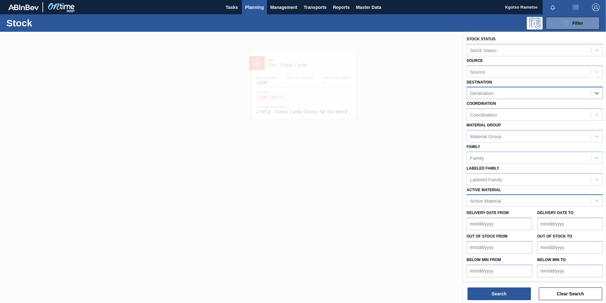
scroll to position [0, 0]
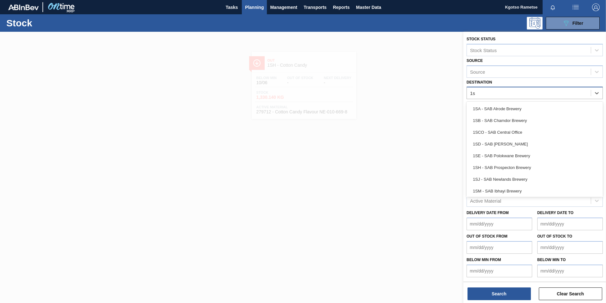
type input "1sb"
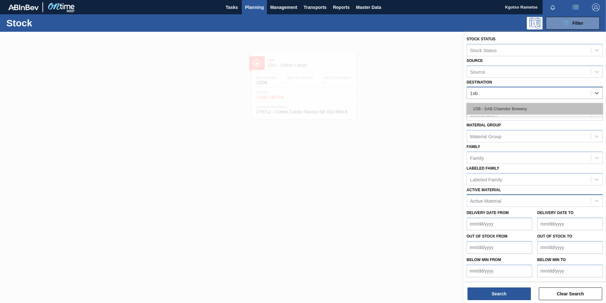
click at [531, 110] on div "1SB - SAB Chamdor Brewery" at bounding box center [535, 109] width 136 height 12
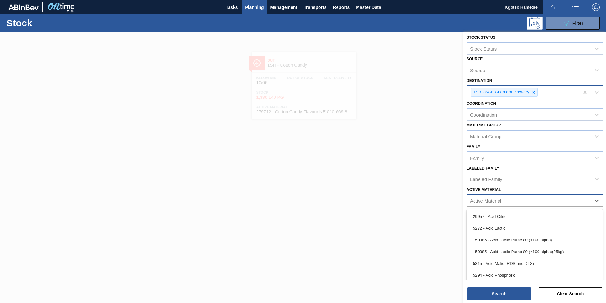
click at [486, 201] on div "Active Material" at bounding box center [485, 200] width 31 height 5
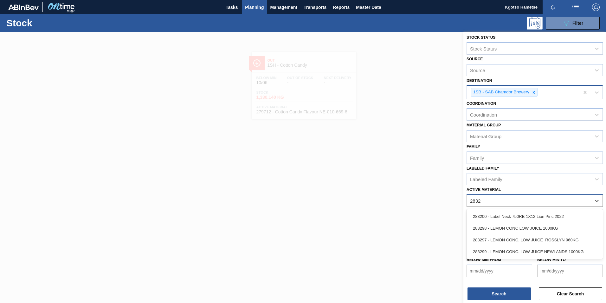
type Material "283298"
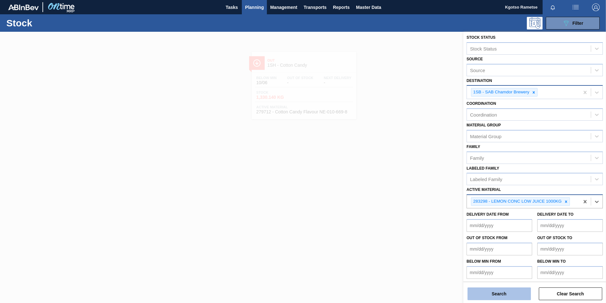
click at [505, 293] on button "Search" at bounding box center [499, 293] width 63 height 13
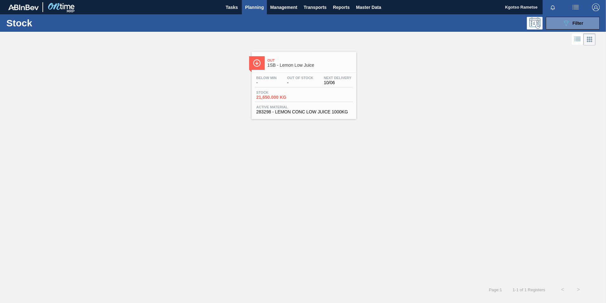
click at [320, 84] on div "Below Min - Out Of Stock - Next Delivery 10/06" at bounding box center [304, 81] width 98 height 11
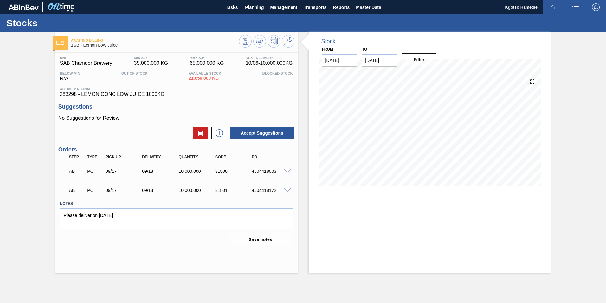
click at [298, 40] on div "Stock From 10/06/2025 to 10/20/2025 Filter" at bounding box center [425, 152] width 254 height 241
click at [293, 46] on div at bounding box center [267, 42] width 56 height 14
click at [292, 44] on icon at bounding box center [288, 41] width 8 height 8
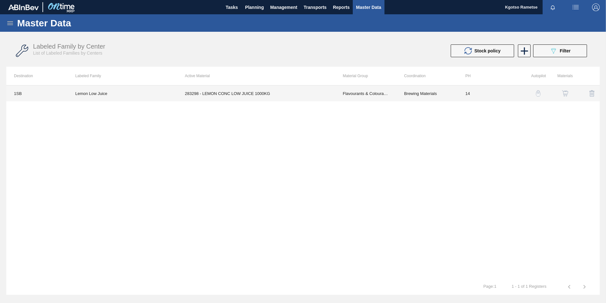
click at [269, 96] on td "283298 - LEMON CONC LOW JUICE 1000KG" at bounding box center [256, 93] width 158 height 16
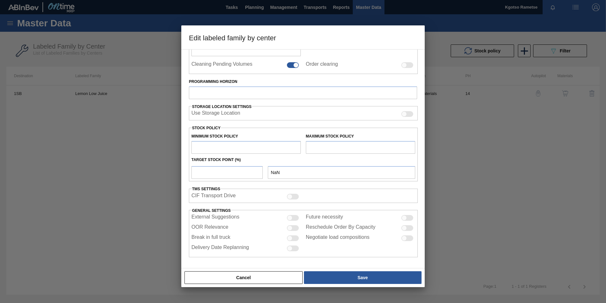
type input "Flavourants & Colourants"
type input "Fruit Concentrate"
type input "Lemon Low Juice"
type input "1SB - SAB Chamdor Brewery"
type input "14"
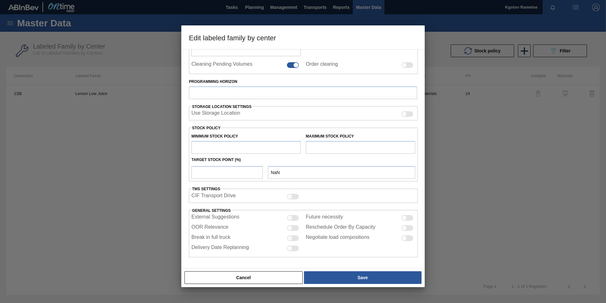
type input "35,000"
type input "65,000"
type input "100"
type input "65,000.000"
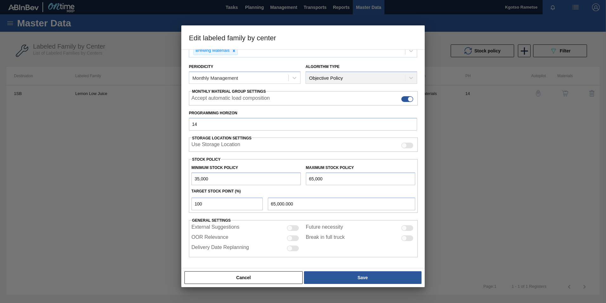
scroll to position [63, 0]
click at [194, 177] on input "35,000" at bounding box center [246, 178] width 109 height 13
type input "135,000"
click at [305, 177] on div "Maximum Stock Policy 65,000" at bounding box center [361, 174] width 114 height 22
click at [307, 177] on input "65,000" at bounding box center [360, 178] width 109 height 13
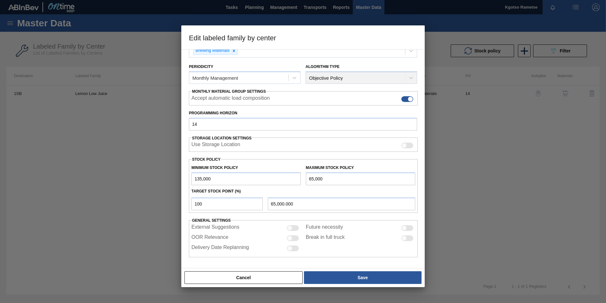
type input "165,000"
type input "165,000.000"
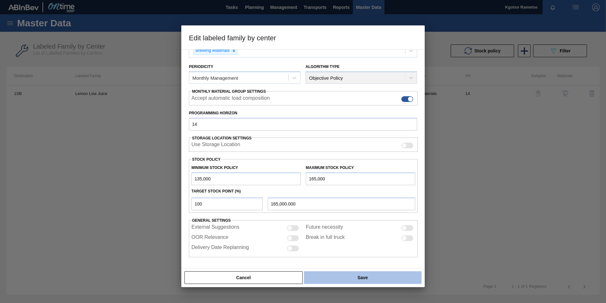
type input "165,000"
click at [337, 272] on button "Save" at bounding box center [363, 277] width 118 height 13
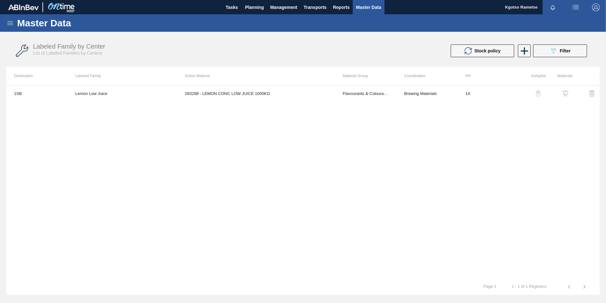
click at [565, 91] on img "button" at bounding box center [565, 93] width 6 height 6
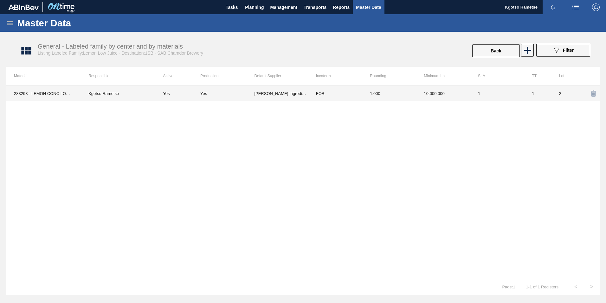
click at [410, 91] on td "1.000" at bounding box center [390, 93] width 54 height 16
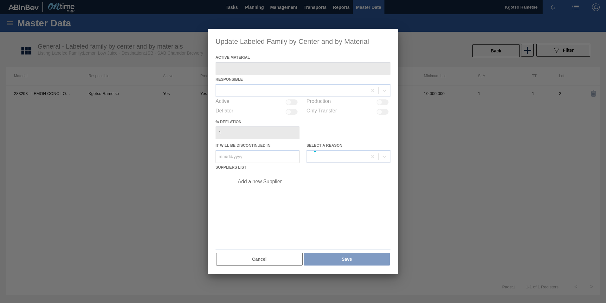
type Material "283298 - LEMON CONC LOW JUICE 1000KG"
checkbox input "true"
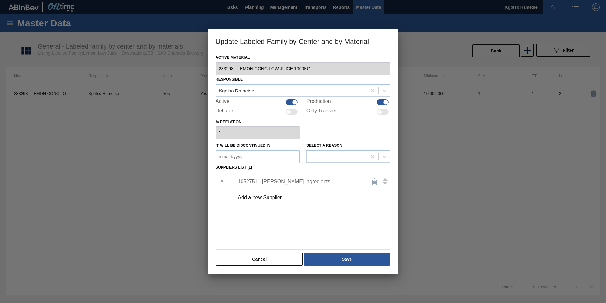
click at [267, 184] on div "1052751 - Kerry Ingredients" at bounding box center [300, 182] width 124 height 6
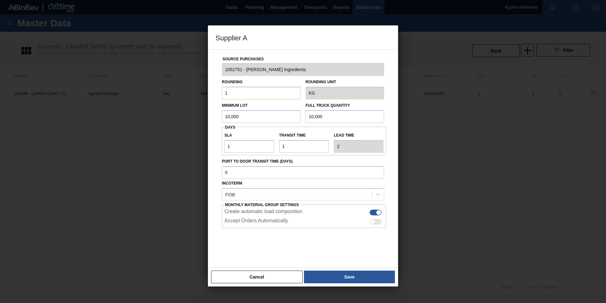
click at [236, 115] on input "10,000" at bounding box center [261, 116] width 79 height 13
click at [225, 118] on input "10,000" at bounding box center [261, 116] width 79 height 13
click at [233, 121] on input "20,000" at bounding box center [261, 116] width 79 height 13
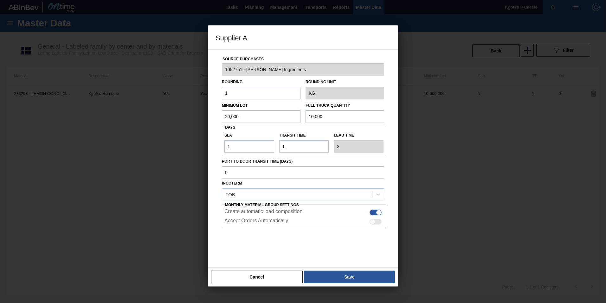
click at [233, 121] on input "20,000" at bounding box center [261, 116] width 79 height 13
type input "20,000"
click at [309, 112] on input "10,000" at bounding box center [345, 116] width 79 height 13
paste input "2"
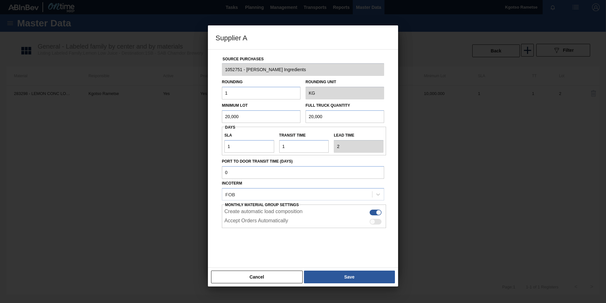
type input "20,000"
drag, startPoint x: 241, startPoint y: 148, endPoint x: 194, endPoint y: 150, distance: 47.0
click at [194, 150] on div "Supplier A Source Purchases 1052751 - Kerry Ingredients Rounding 1 Rounding Uni…" at bounding box center [303, 151] width 606 height 303
type input "2"
type input "3"
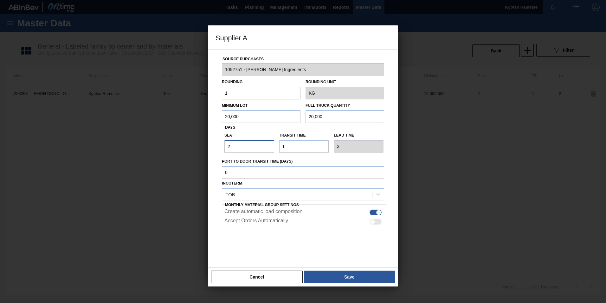
type input "23"
type input "24"
type input "23"
click at [368, 278] on button "Save" at bounding box center [349, 276] width 91 height 13
click at [250, 279] on button "Cancel" at bounding box center [257, 276] width 92 height 13
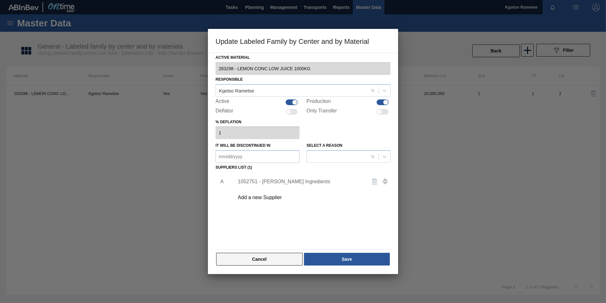
click at [237, 259] on button "Cancel" at bounding box center [259, 258] width 87 height 13
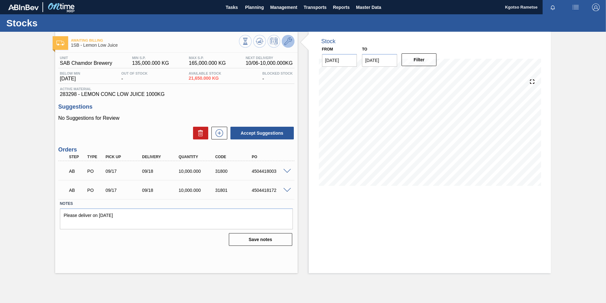
click at [288, 42] on icon at bounding box center [288, 41] width 8 height 8
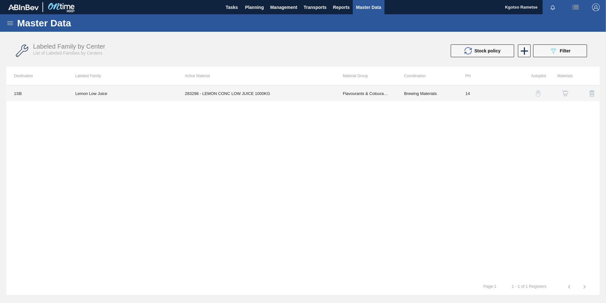
click at [343, 94] on td "Flavourants & Colourants" at bounding box center [365, 93] width 61 height 16
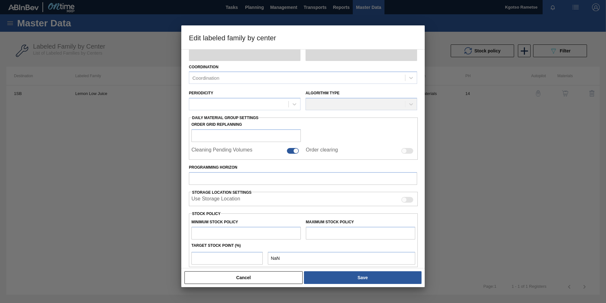
type input "Flavourants & Colourants"
type input "Fruit Concentrate"
type input "Lemon Low Juice"
type input "1SB - SAB Chamdor Brewery"
type input "14"
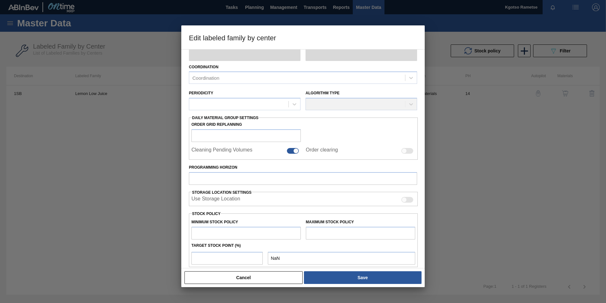
type input "135,000"
type input "165,000"
type input "100"
type input "165,000.000"
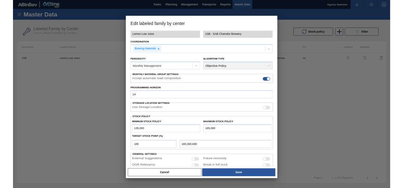
scroll to position [63, 0]
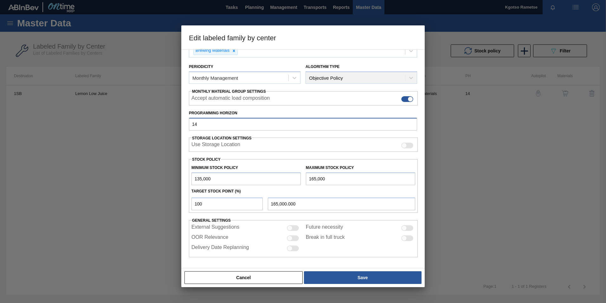
drag, startPoint x: 203, startPoint y: 124, endPoint x: 185, endPoint y: 127, distance: 17.9
click at [188, 126] on div "Programming Horizon 14" at bounding box center [302, 119] width 233 height 22
type input "3"
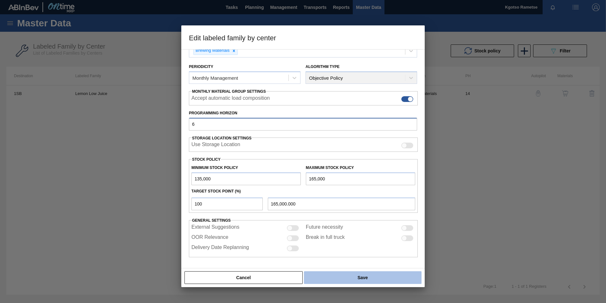
type input "6"
click at [359, 272] on button "Save" at bounding box center [363, 277] width 118 height 13
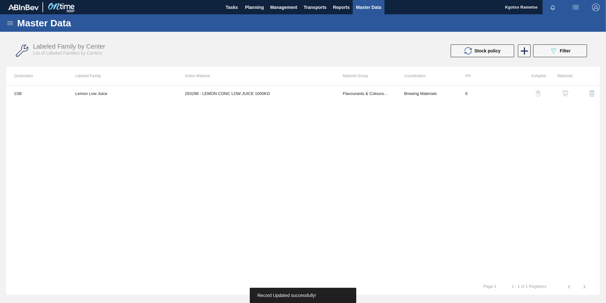
click at [254, 96] on td "283298 - LEMON CONC LOW JUICE 1000KG" at bounding box center [256, 93] width 158 height 16
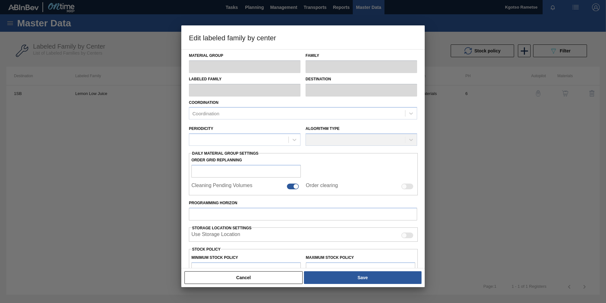
type input "Flavourants & Colourants"
type input "Fruit Concentrate"
type input "Lemon Low Juice"
type input "1SB - SAB Chamdor Brewery"
type input "6"
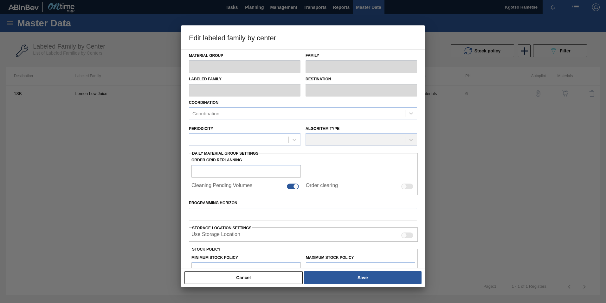
type input "135,000"
type input "165,000"
type input "100"
type input "165,000.000"
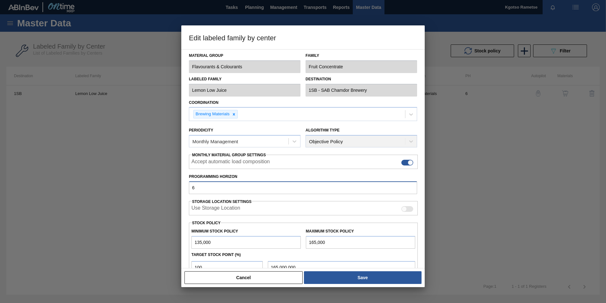
click at [200, 190] on input "6" at bounding box center [303, 187] width 228 height 13
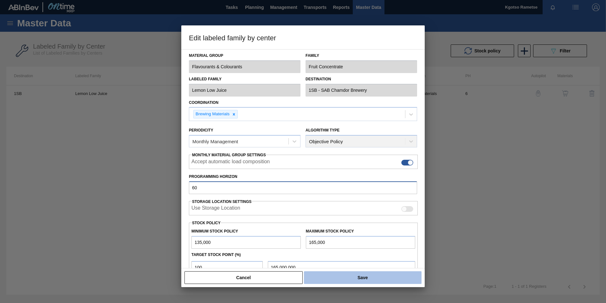
type input "60"
click at [357, 280] on button "Save" at bounding box center [363, 277] width 118 height 13
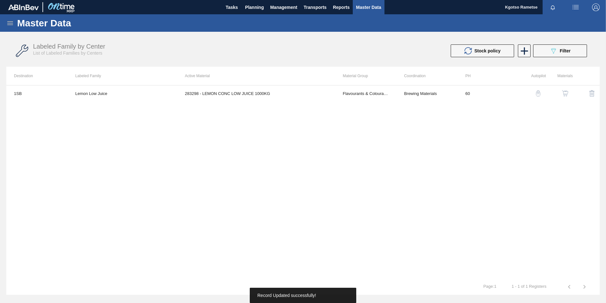
click at [567, 93] on img "button" at bounding box center [565, 93] width 6 height 6
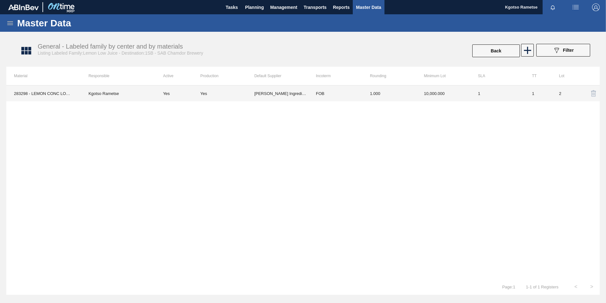
click at [421, 95] on td "10,000.000" at bounding box center [444, 93] width 54 height 16
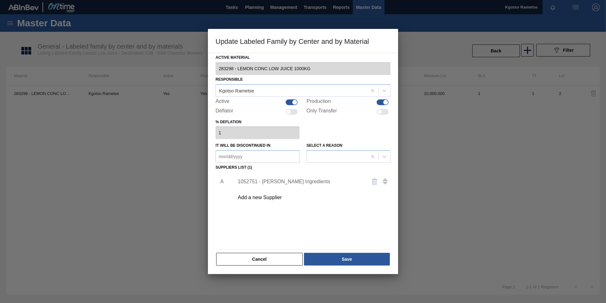
click at [264, 178] on div "1052751 - Kerry Ingredients" at bounding box center [311, 181] width 160 height 16
click at [271, 183] on div "1052751 - Kerry Ingredients" at bounding box center [300, 182] width 124 height 6
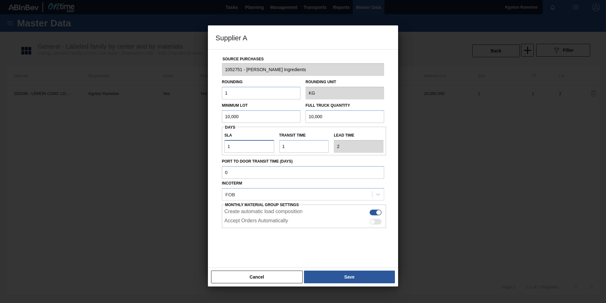
drag, startPoint x: 229, startPoint y: 148, endPoint x: 211, endPoint y: 148, distance: 18.1
click at [215, 148] on div "Source Purchases 1052751 - Kerry Ingredients Rounding 1 Rounding Unit KG Minimu…" at bounding box center [303, 158] width 190 height 218
type input "2"
type input "3"
type input "24"
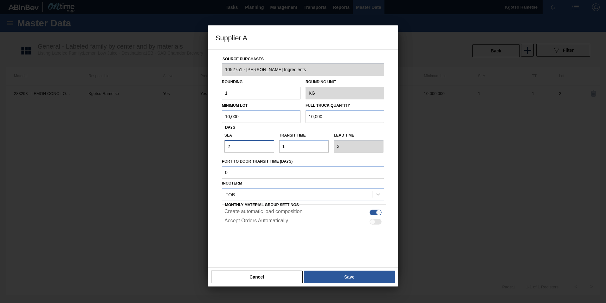
type input "25"
type input "24"
click at [361, 278] on button "Save" at bounding box center [349, 276] width 91 height 13
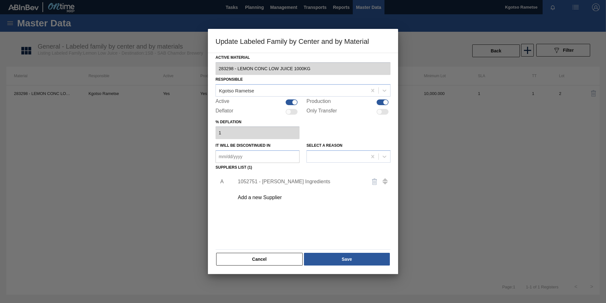
click at [297, 179] on div "1052751 - Kerry Ingredients" at bounding box center [300, 182] width 124 height 6
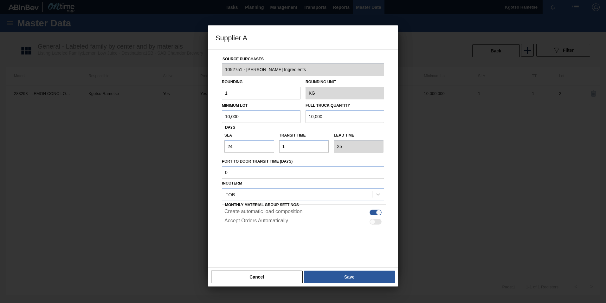
click at [237, 116] on input "10,000" at bounding box center [261, 116] width 79 height 13
click at [238, 116] on input "20,000" at bounding box center [261, 116] width 79 height 13
type input "20,000"
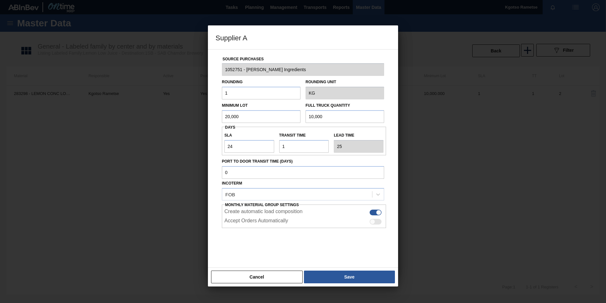
click at [317, 117] on input "10,000" at bounding box center [345, 116] width 79 height 13
paste input "2"
type input "20,000"
click at [341, 277] on button "Save" at bounding box center [349, 276] width 91 height 13
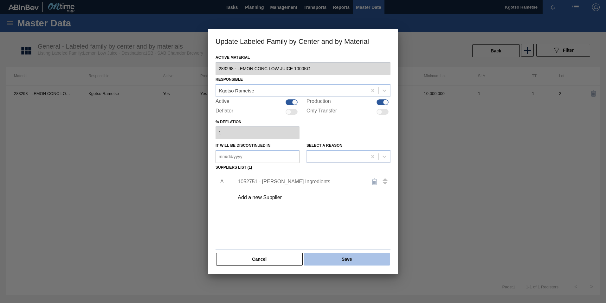
click at [334, 256] on button "Save" at bounding box center [347, 258] width 86 height 13
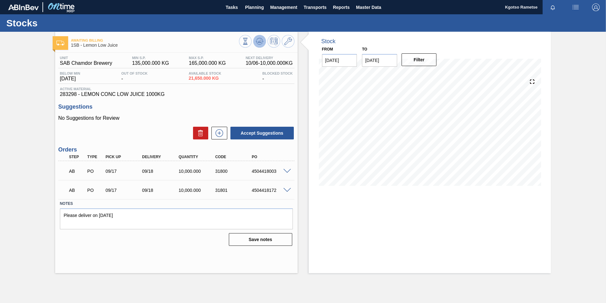
click at [258, 40] on icon at bounding box center [260, 41] width 8 height 8
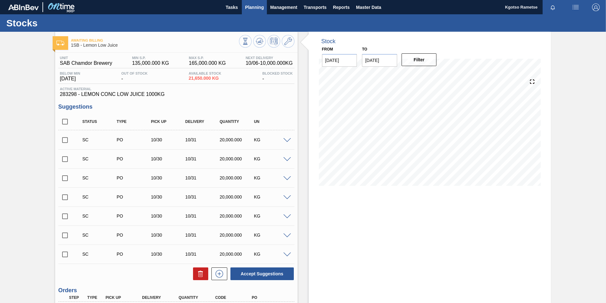
click at [253, 7] on span "Planning" at bounding box center [254, 7] width 19 height 8
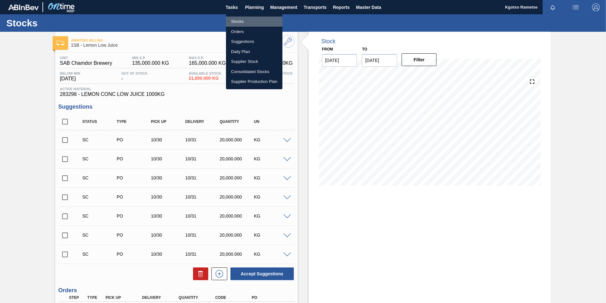
click at [237, 21] on li "Stocks" at bounding box center [254, 21] width 56 height 10
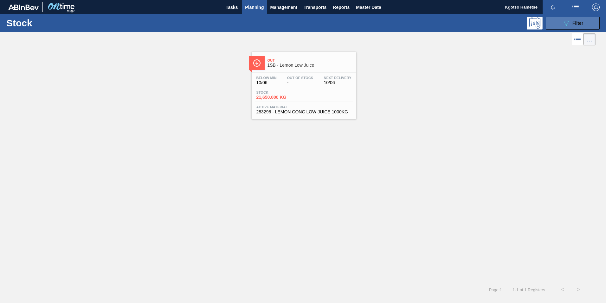
click at [563, 23] on icon "089F7B8B-B2A5-4AFE-B5C0-19BA573D28AC" at bounding box center [567, 23] width 8 height 8
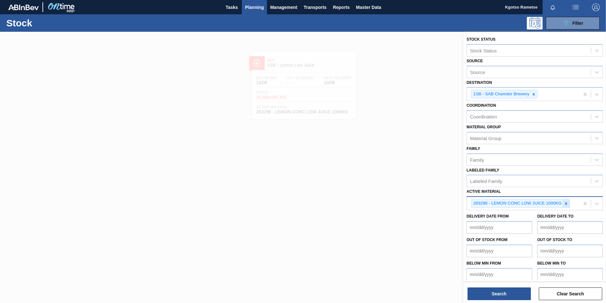
click at [568, 203] on icon at bounding box center [566, 203] width 4 height 4
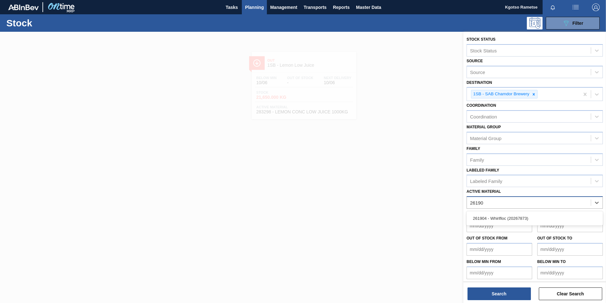
type Material "261904"
click at [524, 220] on div "261904 - Whirlfloc (20267873)" at bounding box center [535, 218] width 136 height 12
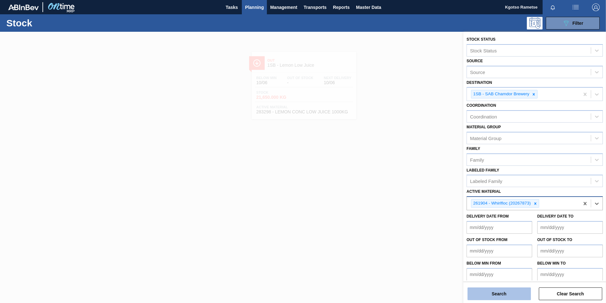
click at [496, 290] on button "Search" at bounding box center [499, 293] width 63 height 13
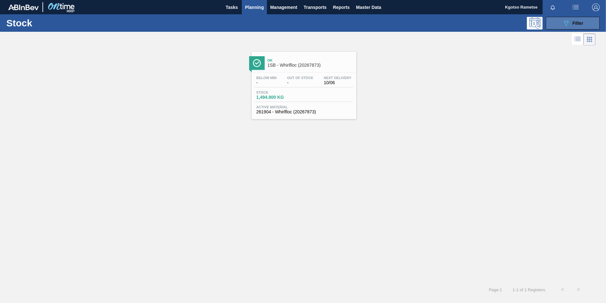
click at [569, 27] on icon "089F7B8B-B2A5-4AFE-B5C0-19BA573D28AC" at bounding box center [567, 23] width 8 height 8
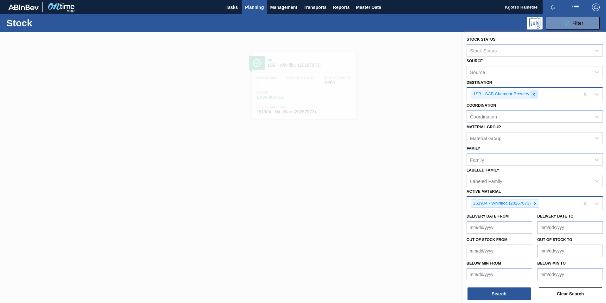
click at [533, 95] on icon at bounding box center [534, 94] width 4 height 4
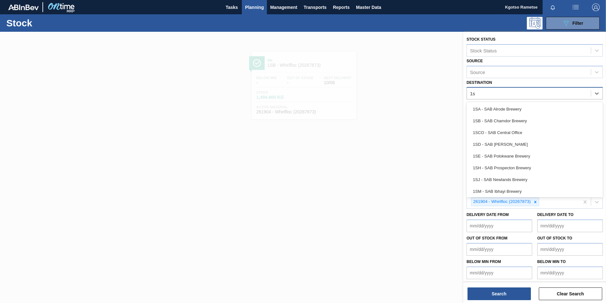
type input "1sh"
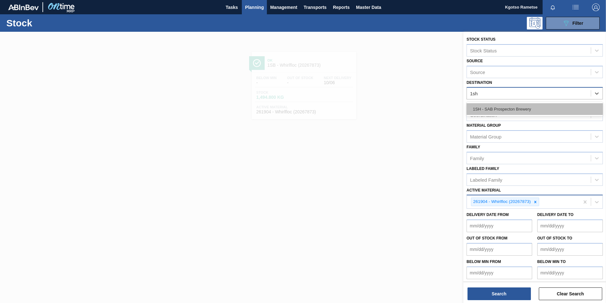
click at [521, 108] on div "1SH - SAB Prospecton Brewery" at bounding box center [535, 109] width 136 height 12
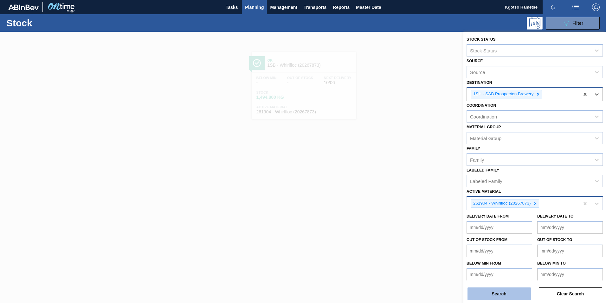
click at [482, 294] on button "Search" at bounding box center [499, 293] width 63 height 13
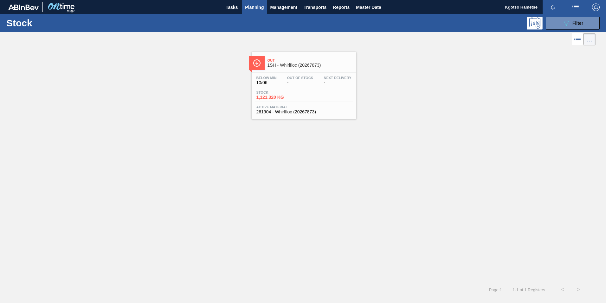
click at [279, 84] on div "Below Min 10/06 Out Of Stock - Next Delivery -" at bounding box center [304, 81] width 98 height 11
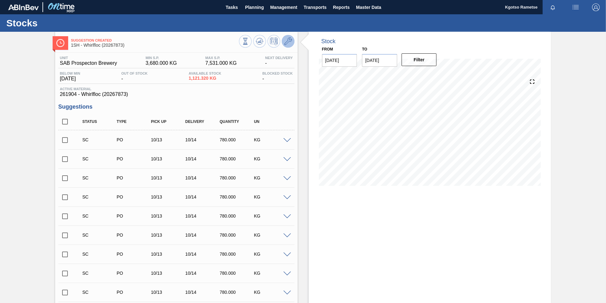
click at [289, 42] on icon at bounding box center [288, 41] width 8 height 8
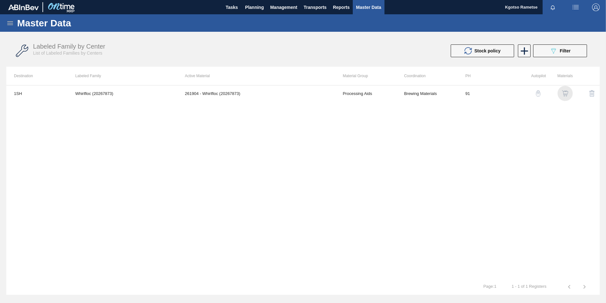
click at [566, 93] on img "button" at bounding box center [565, 93] width 6 height 6
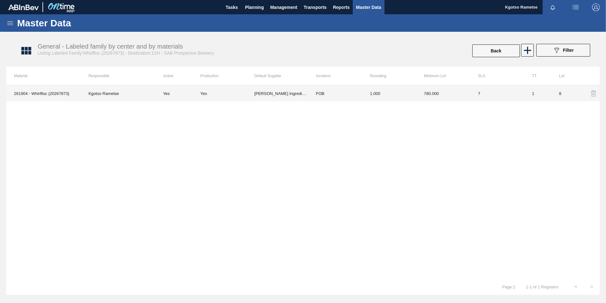
click at [409, 98] on td "1.000" at bounding box center [390, 93] width 54 height 16
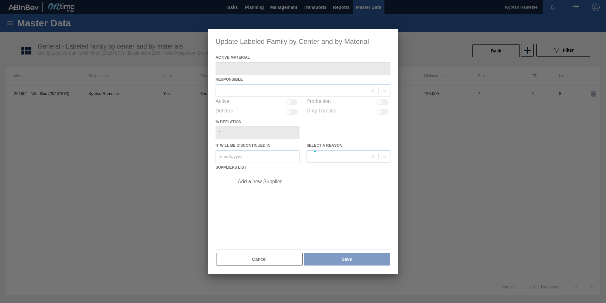
type Material "261904 - Whirlfloc (20267873)"
checkbox input "true"
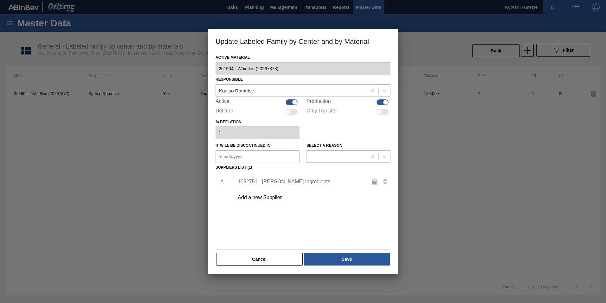
click at [268, 182] on div "1052751 - Kerry Ingredients" at bounding box center [300, 182] width 124 height 6
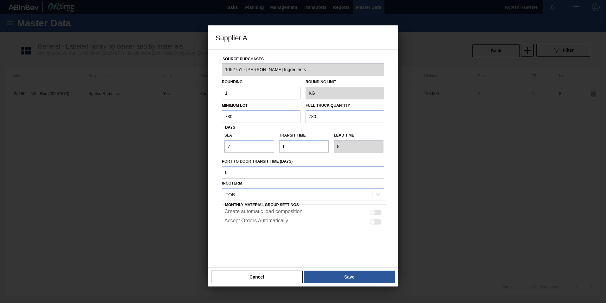
click at [230, 119] on input "780" at bounding box center [261, 116] width 79 height 13
click at [230, 119] on input "3,200" at bounding box center [261, 116] width 79 height 13
type input "3,200"
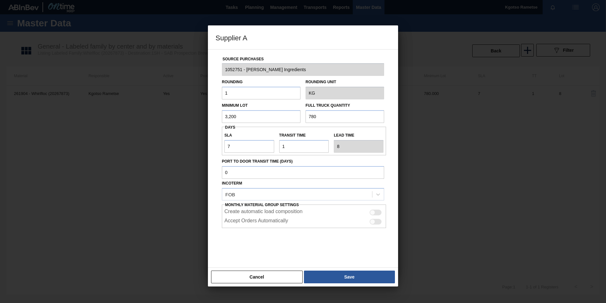
click at [310, 115] on input "780" at bounding box center [345, 116] width 79 height 13
paste input "3,20"
type input "3,200"
click at [336, 273] on button "Save" at bounding box center [349, 276] width 91 height 13
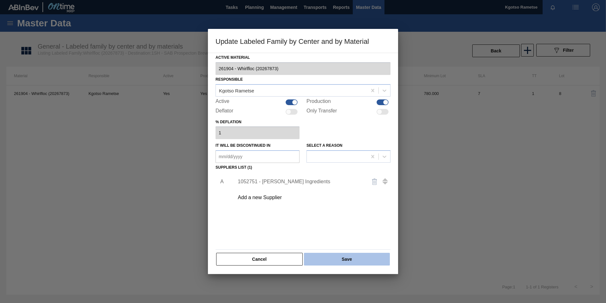
click at [334, 260] on button "Save" at bounding box center [347, 258] width 86 height 13
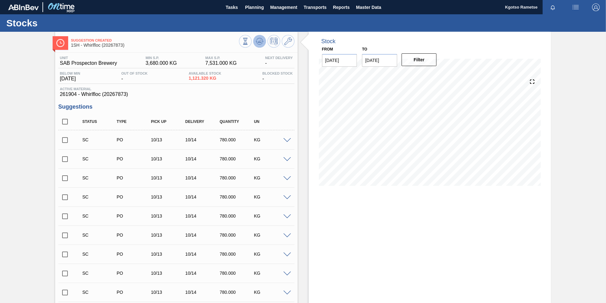
click at [260, 43] on icon at bounding box center [260, 41] width 8 height 8
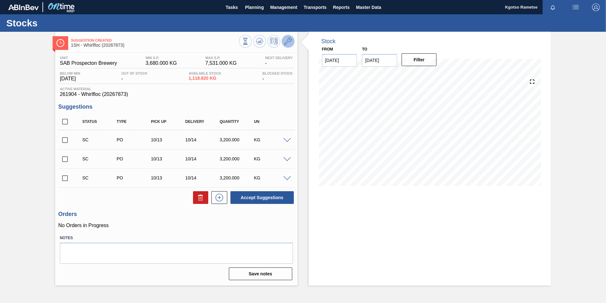
click at [288, 41] on icon at bounding box center [288, 41] width 8 height 8
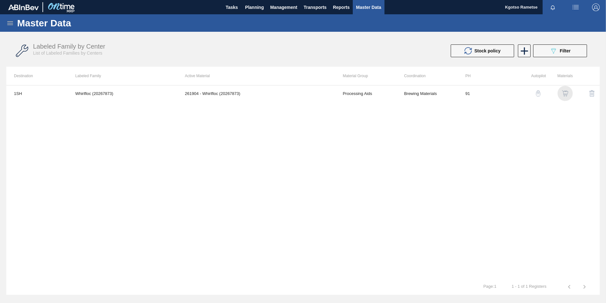
click at [564, 90] on img "button" at bounding box center [565, 93] width 6 height 6
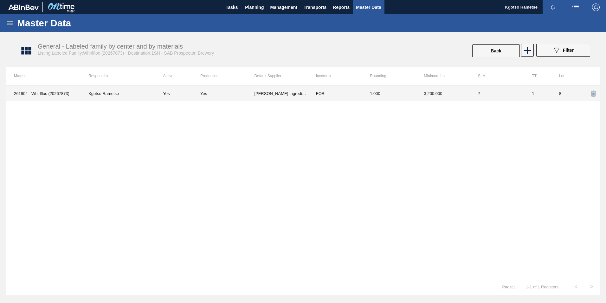
click at [558, 94] on td "8" at bounding box center [565, 93] width 27 height 16
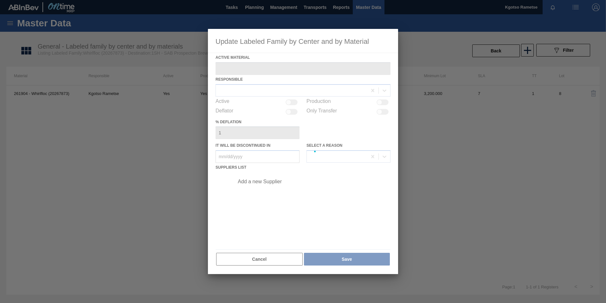
type Material "261904 - Whirlfloc (20267873)"
checkbox input "true"
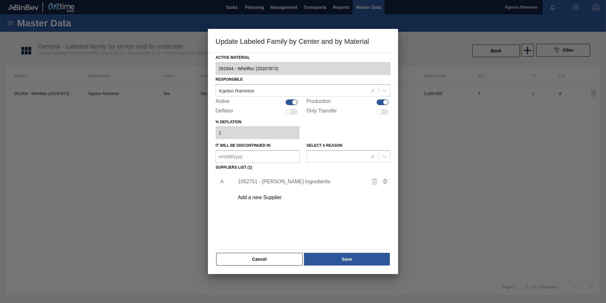
click at [291, 179] on div "1052751 - Kerry Ingredients" at bounding box center [300, 182] width 124 height 6
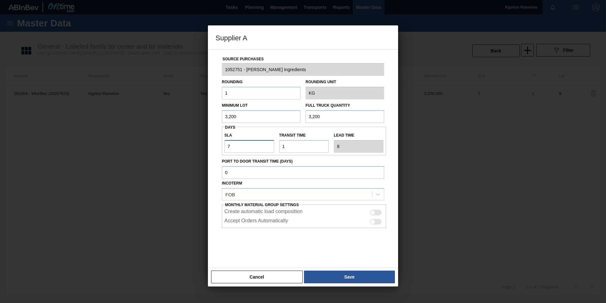
click at [226, 148] on input "7" at bounding box center [250, 146] width 50 height 13
type input "17"
type input "18"
type input "17"
click at [329, 275] on button "Save" at bounding box center [349, 276] width 91 height 13
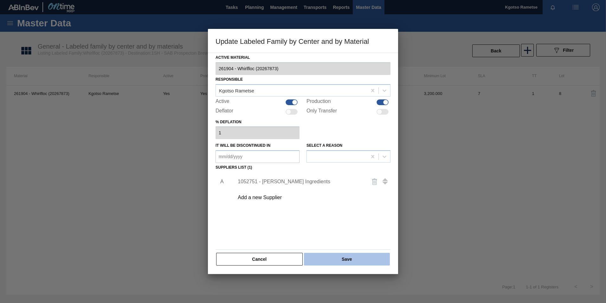
click at [329, 261] on button "Save" at bounding box center [347, 258] width 86 height 13
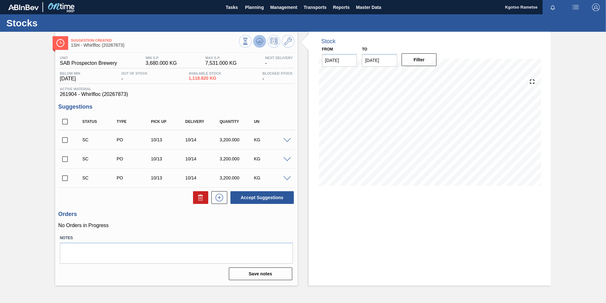
click at [262, 40] on icon at bounding box center [260, 41] width 8 height 8
click at [250, 10] on span "Planning" at bounding box center [254, 7] width 19 height 8
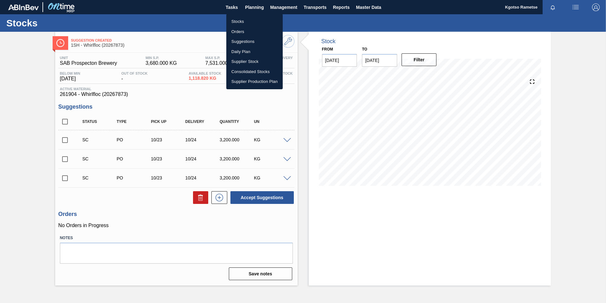
click at [247, 20] on li "Stocks" at bounding box center [254, 21] width 56 height 10
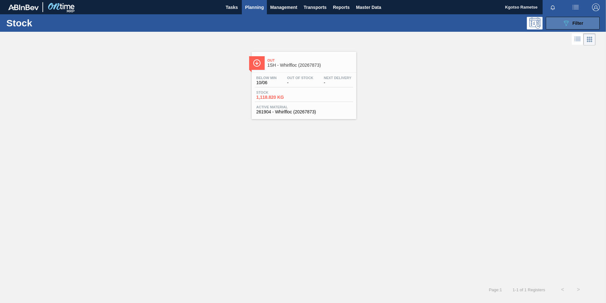
click at [588, 22] on button "089F7B8B-B2A5-4AFE-B5C0-19BA573D28AC Filter" at bounding box center [573, 23] width 54 height 13
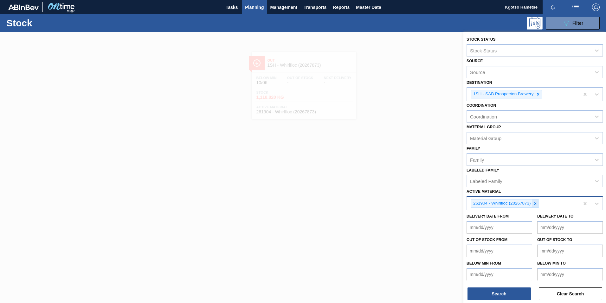
click at [536, 204] on icon at bounding box center [535, 203] width 4 height 4
click at [411, 162] on div at bounding box center [303, 183] width 606 height 303
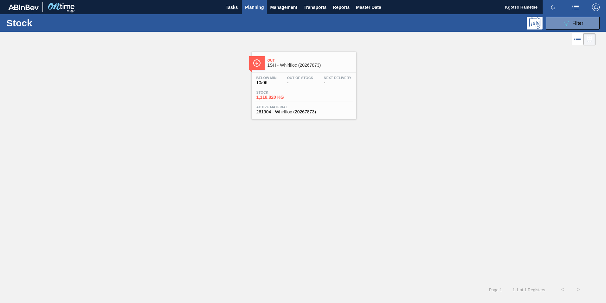
click at [317, 111] on span "261904 - Whirlfloc (20267873)" at bounding box center [304, 111] width 95 height 5
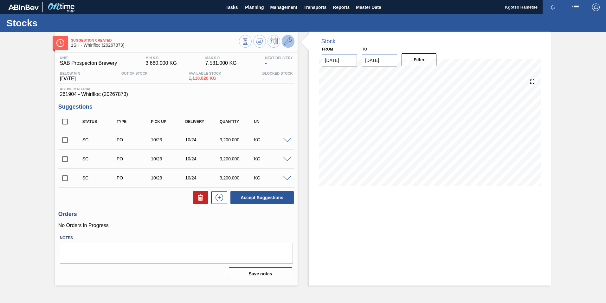
click at [288, 38] on icon at bounding box center [288, 41] width 8 height 8
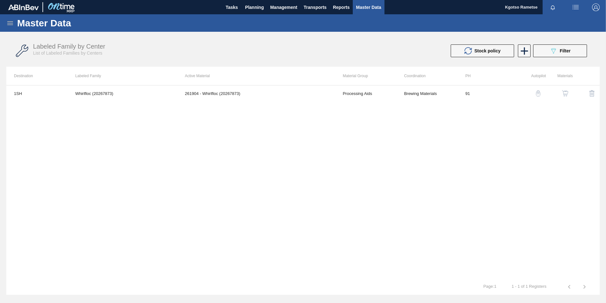
click at [566, 90] on img "button" at bounding box center [565, 93] width 6 height 6
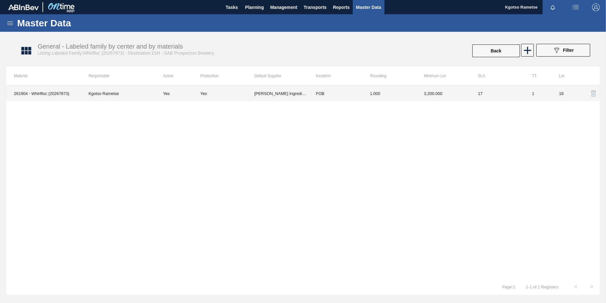
click at [412, 93] on td "1.000" at bounding box center [390, 93] width 54 height 16
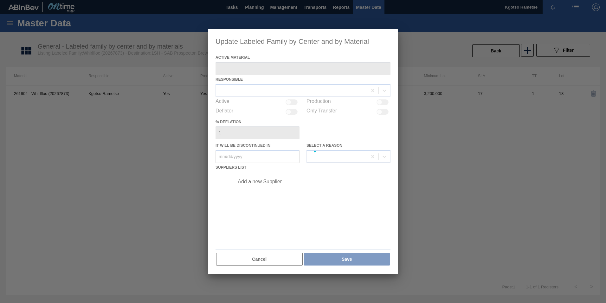
type Material "261904 - Whirlfloc (20267873)"
checkbox input "true"
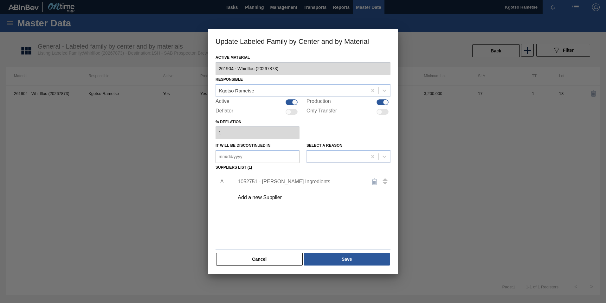
click at [266, 180] on div "1052751 - Kerry Ingredients" at bounding box center [300, 182] width 124 height 6
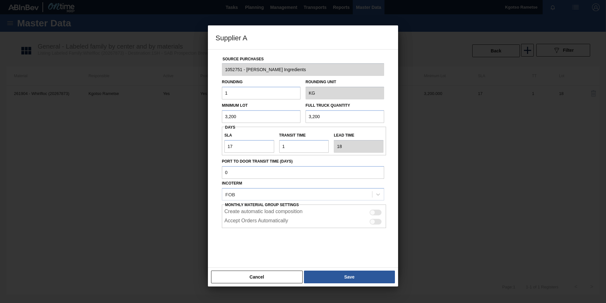
click at [235, 118] on input "3,200" at bounding box center [261, 116] width 79 height 13
click at [235, 118] on input "1,000" at bounding box center [261, 116] width 79 height 13
type input "1,000"
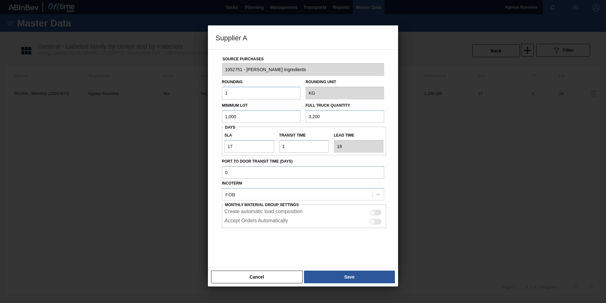
click at [320, 117] on input "3,200" at bounding box center [345, 116] width 79 height 13
paste input "1,0"
type input "1,000"
click at [232, 145] on input "17" at bounding box center [250, 146] width 50 height 13
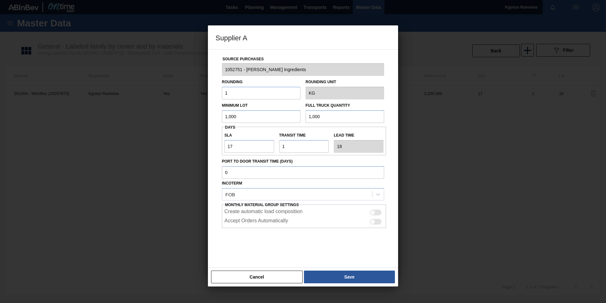
click at [233, 118] on input "1,000" at bounding box center [261, 116] width 79 height 13
click at [233, 118] on input "1,500" at bounding box center [261, 116] width 79 height 13
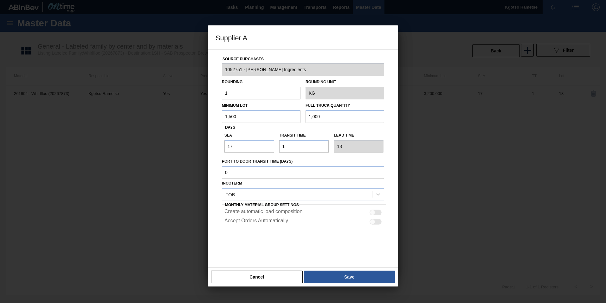
type input "1,500"
click at [315, 112] on input "1,000" at bounding box center [345, 116] width 79 height 13
paste input "5"
type input "1,500"
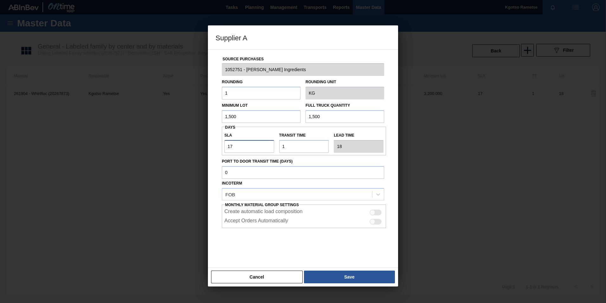
click at [243, 145] on input "17" at bounding box center [250, 146] width 50 height 13
type input "2"
type input "3"
type input "24"
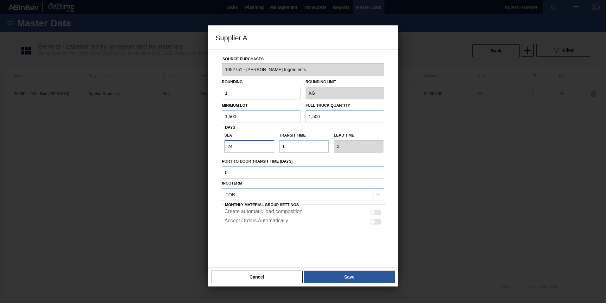
type input "25"
type input "24"
click at [347, 272] on button "Save" at bounding box center [349, 276] width 91 height 13
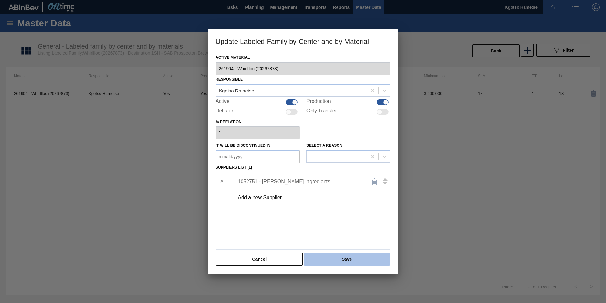
click at [335, 258] on button "Save" at bounding box center [347, 258] width 86 height 13
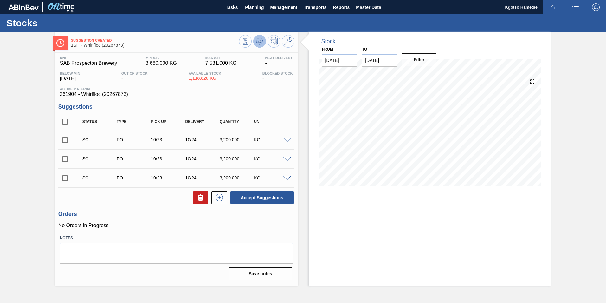
click at [257, 39] on icon at bounding box center [260, 41] width 8 height 8
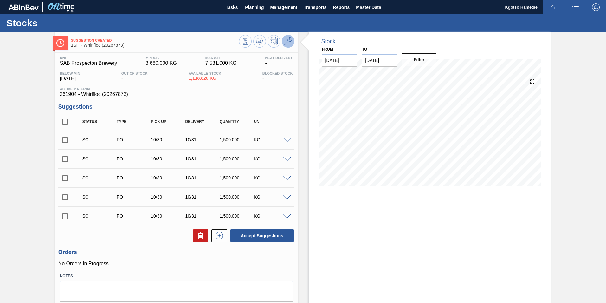
click at [290, 35] on button at bounding box center [288, 41] width 13 height 13
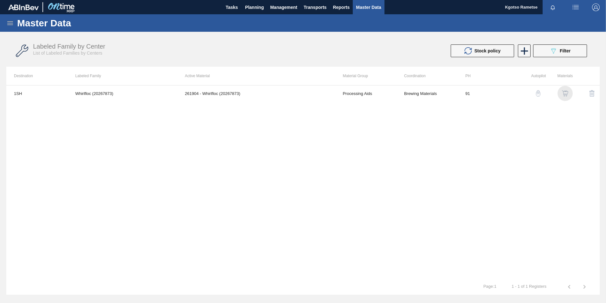
click at [565, 91] on img "button" at bounding box center [565, 93] width 6 height 6
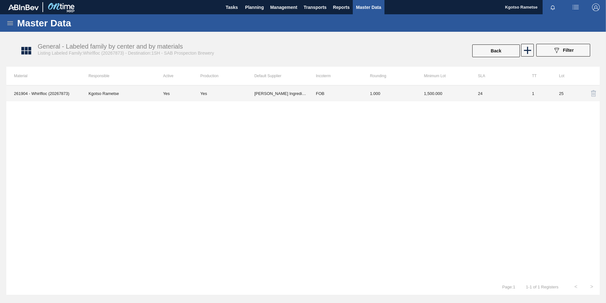
click at [415, 92] on td "1.000" at bounding box center [390, 93] width 54 height 16
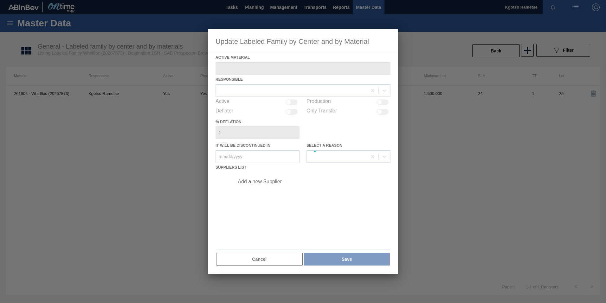
type Material "261904 - Whirlfloc (20267873)"
checkbox input "true"
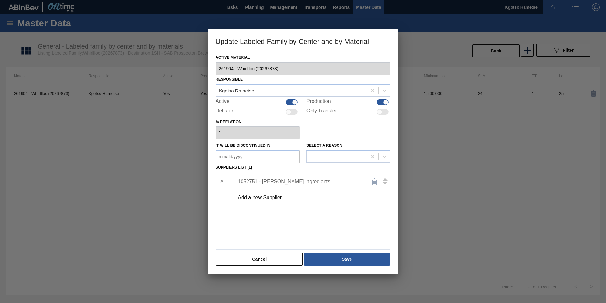
click at [249, 180] on div "1052751 - Kerry Ingredients" at bounding box center [300, 182] width 124 height 6
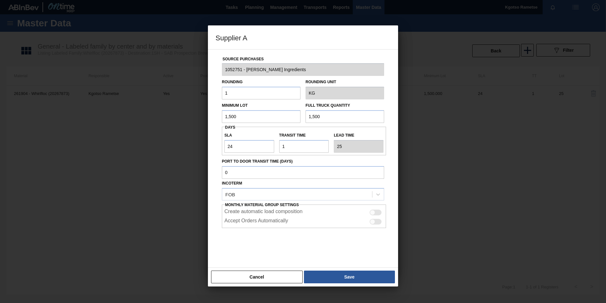
click at [234, 117] on input "1,500" at bounding box center [261, 116] width 79 height 13
click at [230, 144] on input "24" at bounding box center [250, 146] width 50 height 13
type input "2"
type input "3"
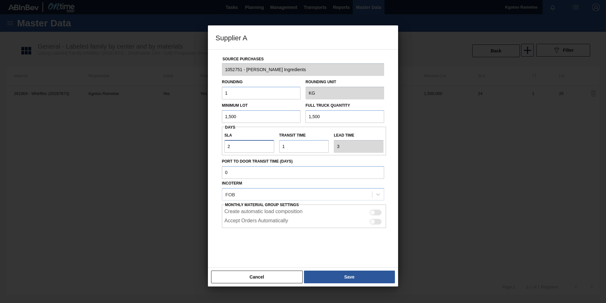
type input "28"
type input "29"
type input "28"
click at [328, 277] on button "Save" at bounding box center [349, 276] width 91 height 13
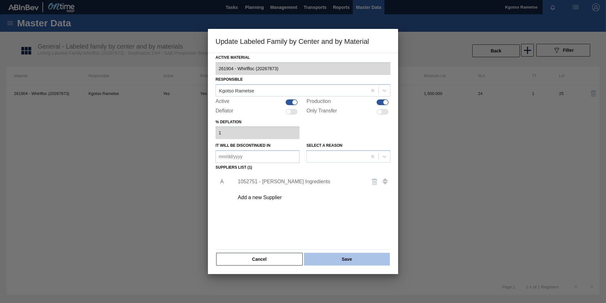
click at [335, 255] on button "Save" at bounding box center [347, 258] width 86 height 13
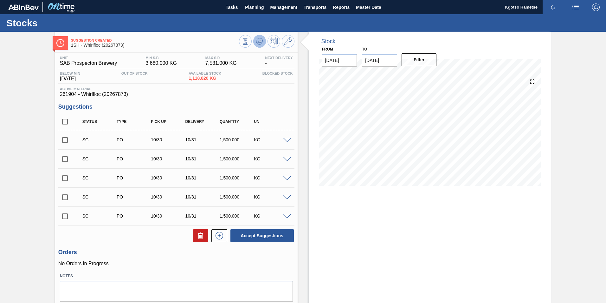
click at [257, 39] on icon at bounding box center [260, 41] width 8 height 8
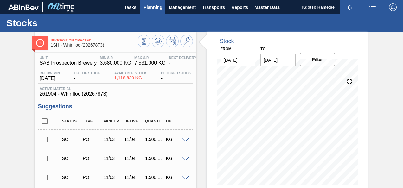
click at [159, 5] on span "Planning" at bounding box center [153, 7] width 19 height 8
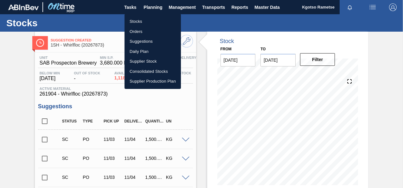
click at [135, 21] on li "Stocks" at bounding box center [153, 21] width 56 height 10
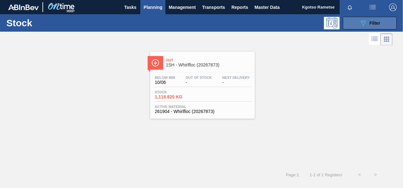
click at [379, 25] on span "Filter" at bounding box center [375, 23] width 11 height 5
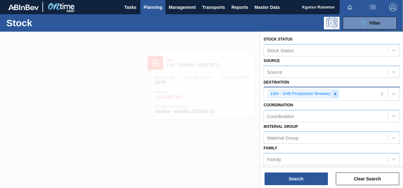
click at [336, 94] on icon at bounding box center [335, 94] width 4 height 4
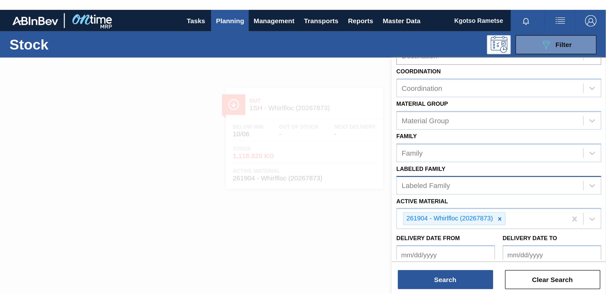
scroll to position [63, 0]
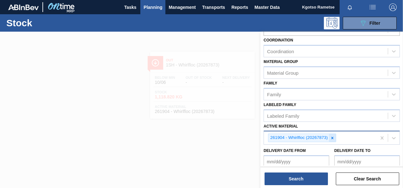
click at [332, 134] on div at bounding box center [332, 138] width 7 height 8
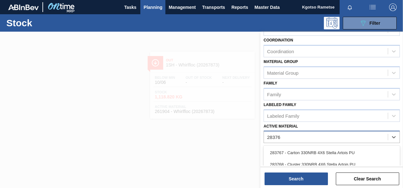
type Material "283768"
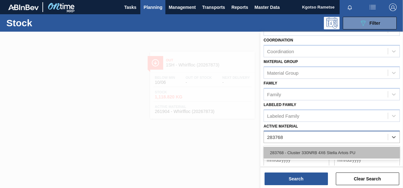
click at [324, 148] on div "283768 - Cluster 330NRB 4X6 Stella Artois PU" at bounding box center [332, 153] width 136 height 12
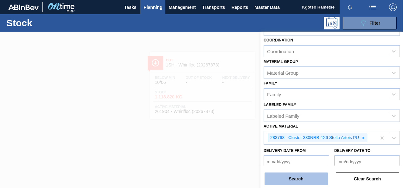
click at [314, 173] on button "Search" at bounding box center [296, 179] width 63 height 13
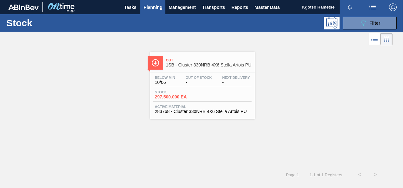
click at [185, 83] on div "Out Of Stock -" at bounding box center [198, 80] width 29 height 9
